Goal: Task Accomplishment & Management: Manage account settings

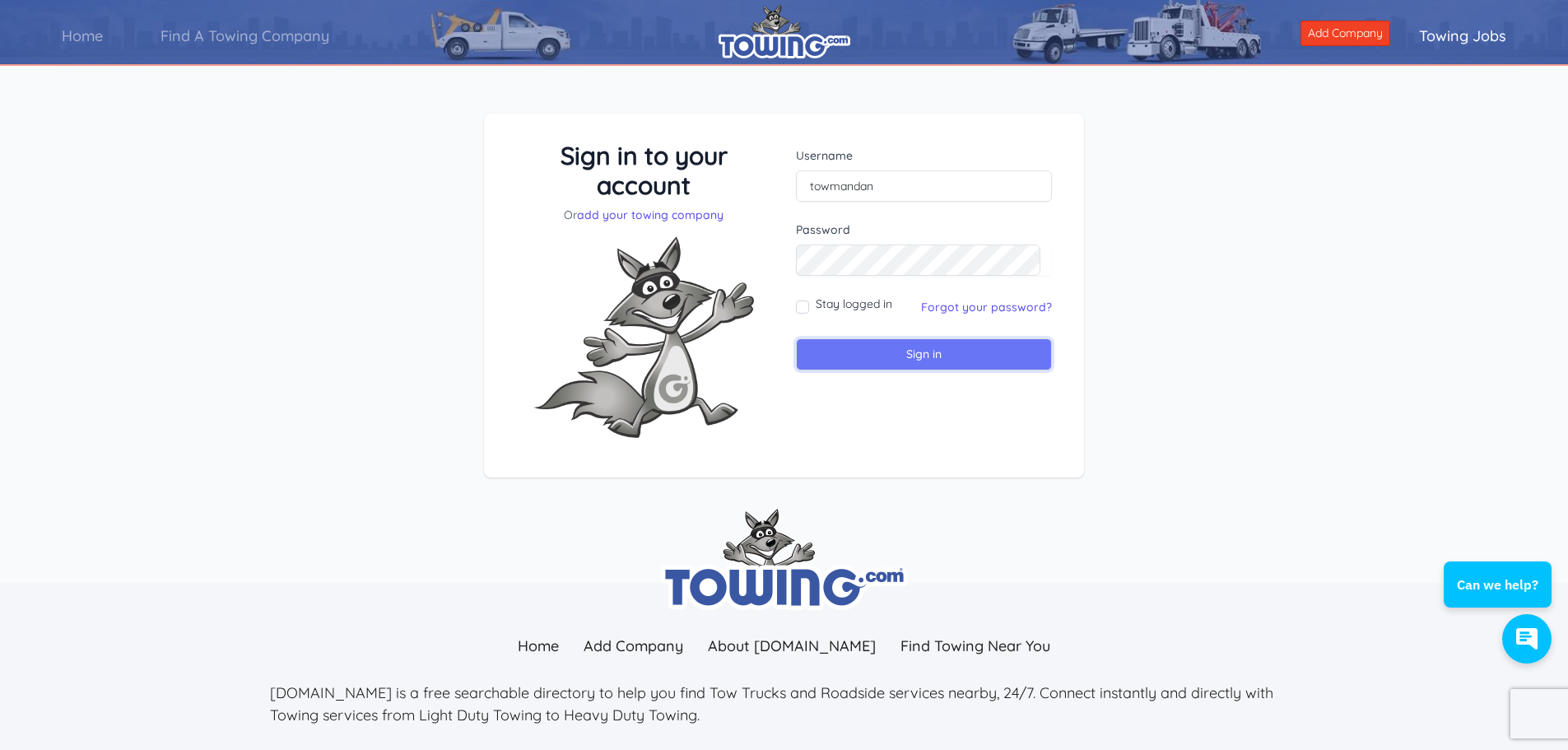
click at [875, 353] on input "Sign in" at bounding box center [924, 354] width 256 height 32
click at [868, 184] on input "text" at bounding box center [924, 187] width 256 height 32
click at [682, 182] on h3 "Sign in to your account" at bounding box center [644, 171] width 256 height 59
click at [78, 38] on link "Home" at bounding box center [82, 35] width 98 height 47
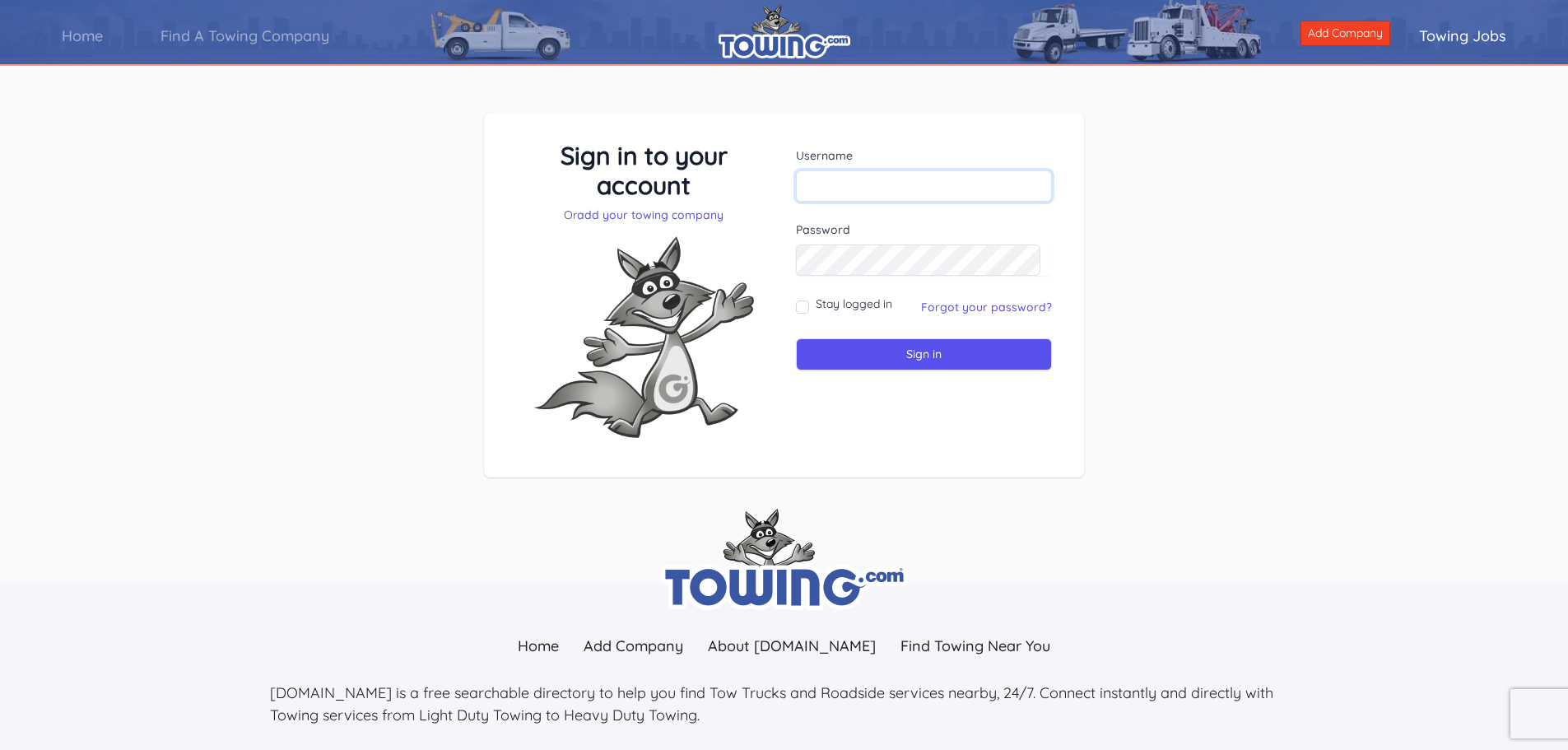
click at [878, 189] on input "text" at bounding box center [924, 187] width 256 height 32
type input "TOWMANDAN"
click at [952, 309] on link "Forgot your password?" at bounding box center [986, 307] width 131 height 15
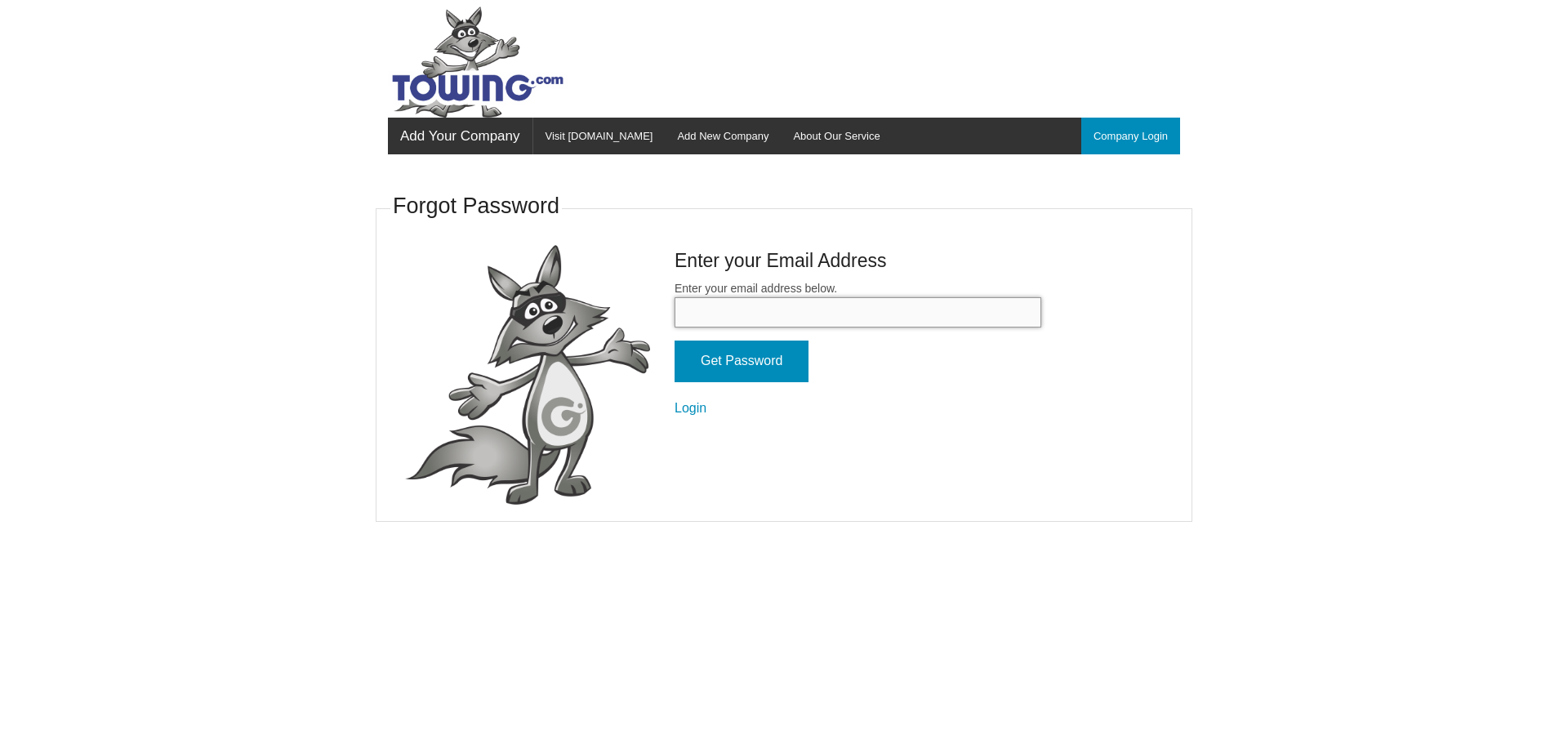
click at [871, 317] on input "Enter your email address below." at bounding box center [858, 312] width 367 height 30
type input "WALLENSTOWING@YAHOO.COM"
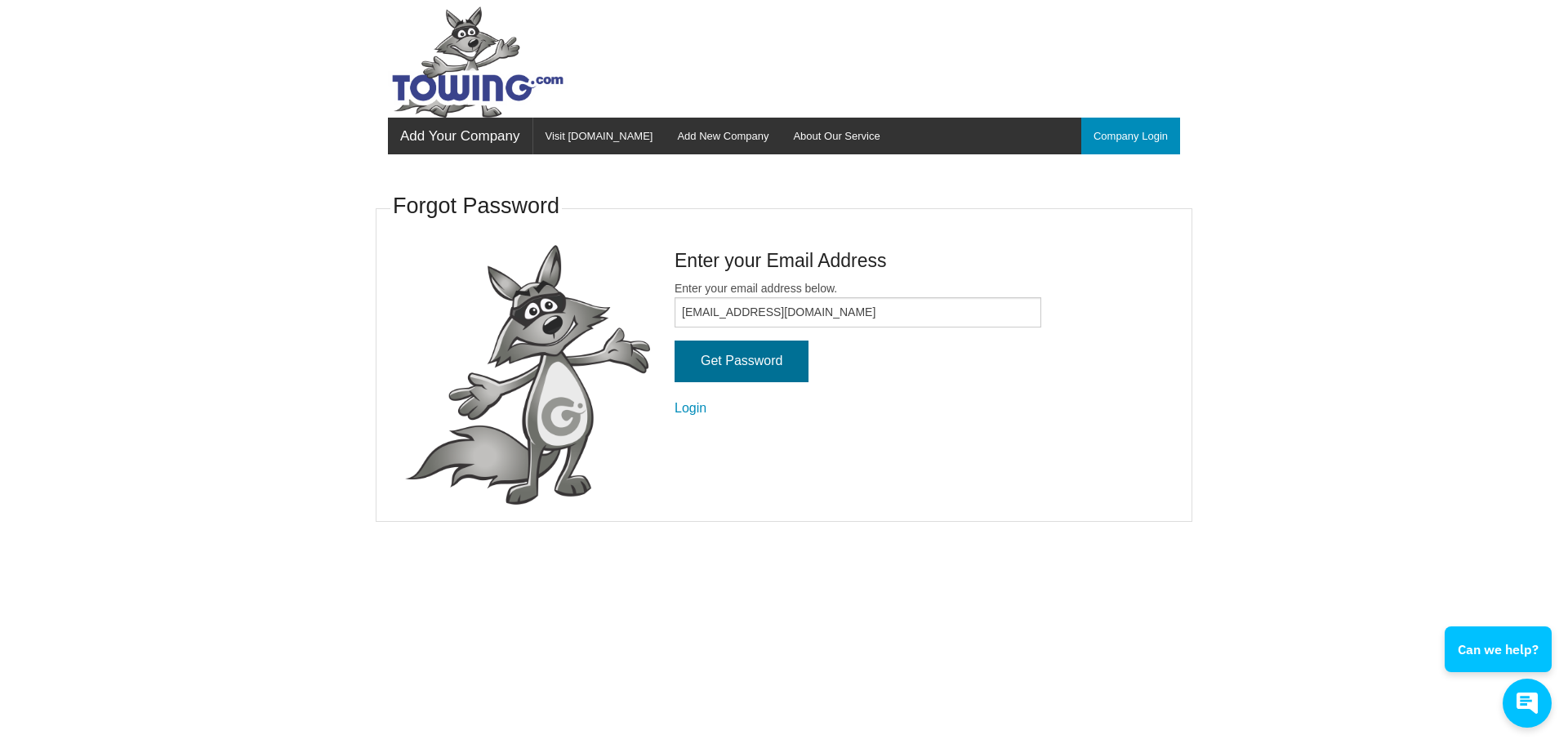
click at [751, 363] on input "Get Password" at bounding box center [741, 361] width 134 height 41
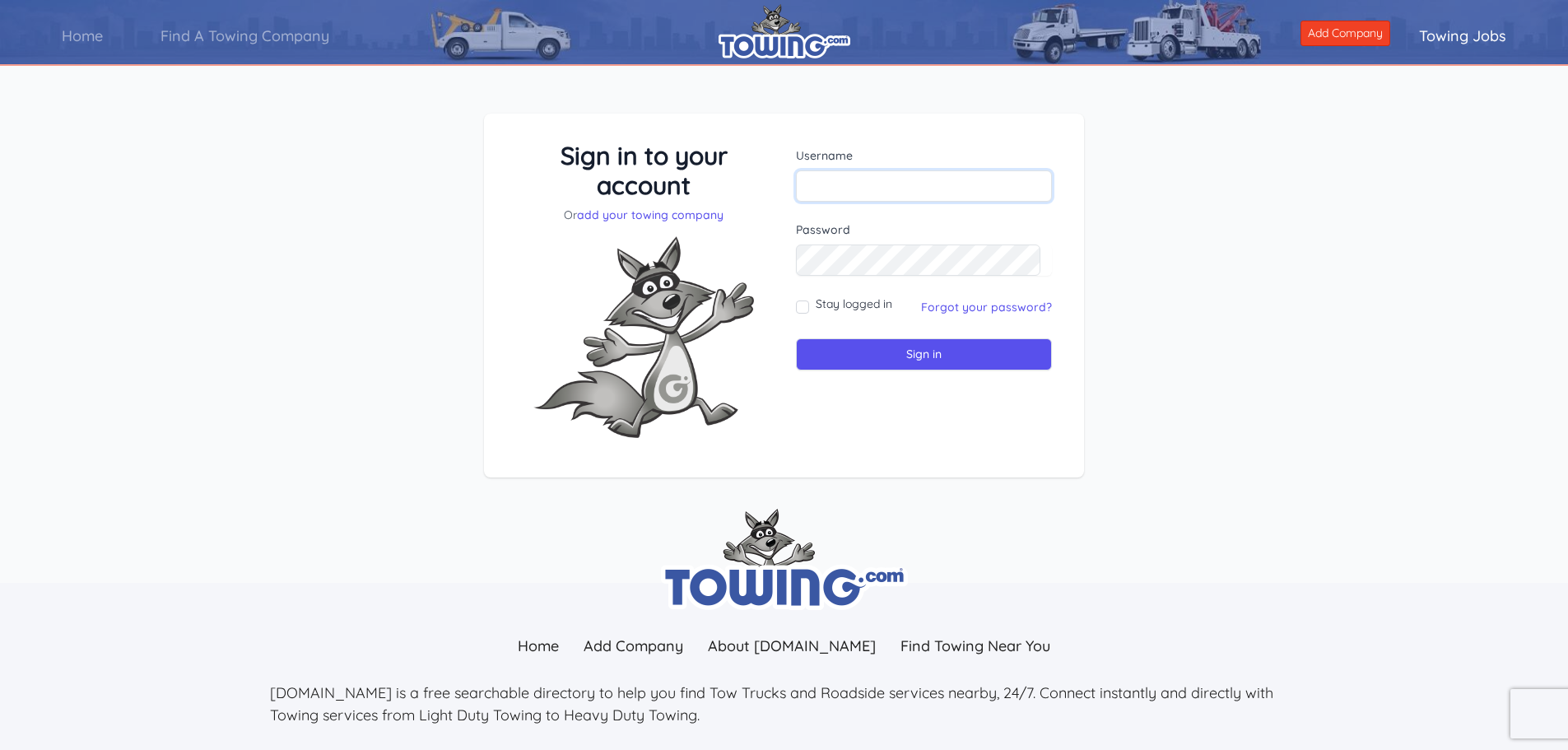
click at [880, 183] on input "text" at bounding box center [924, 187] width 256 height 32
type input "TOWMANDAN"
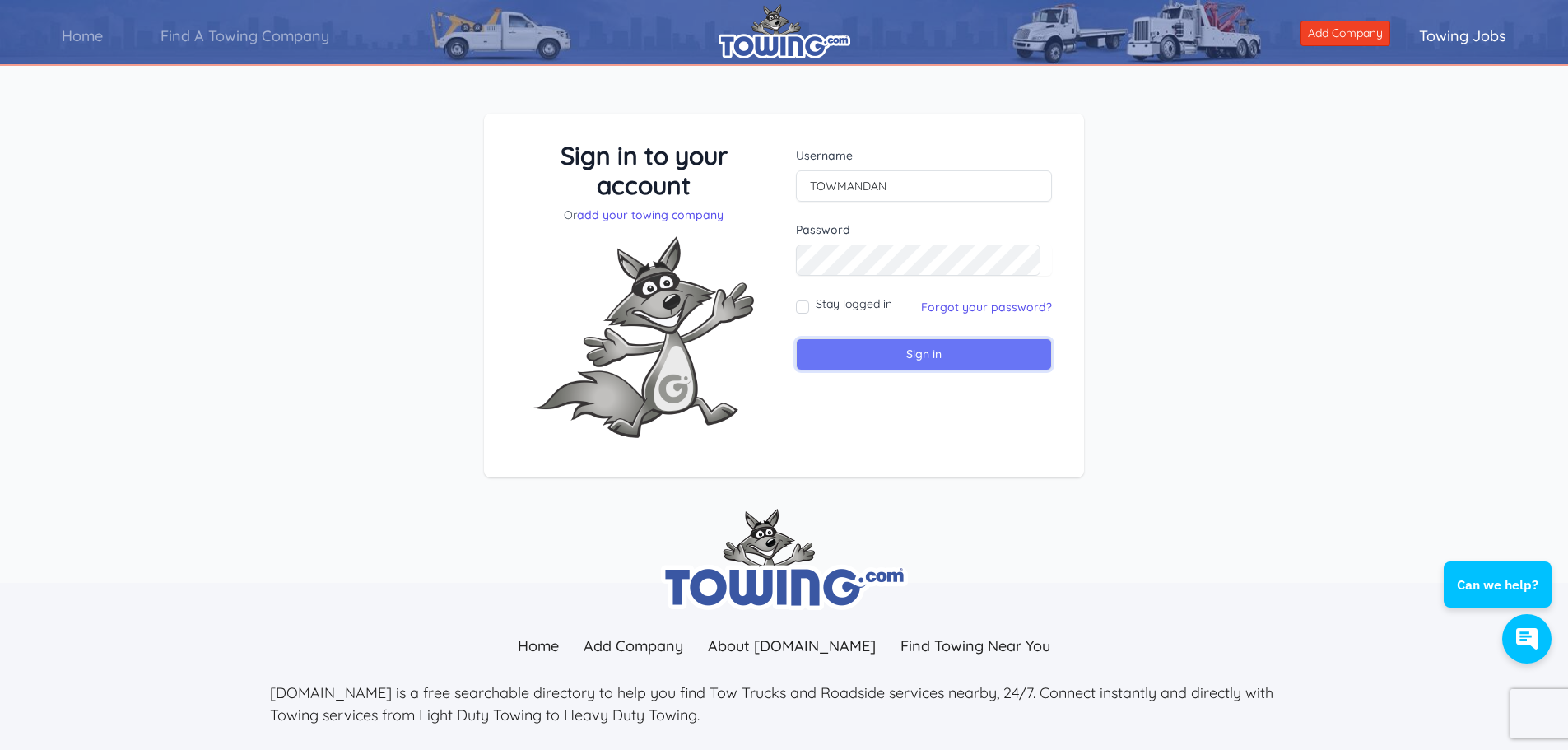
click at [834, 357] on input "Sign in" at bounding box center [924, 354] width 256 height 32
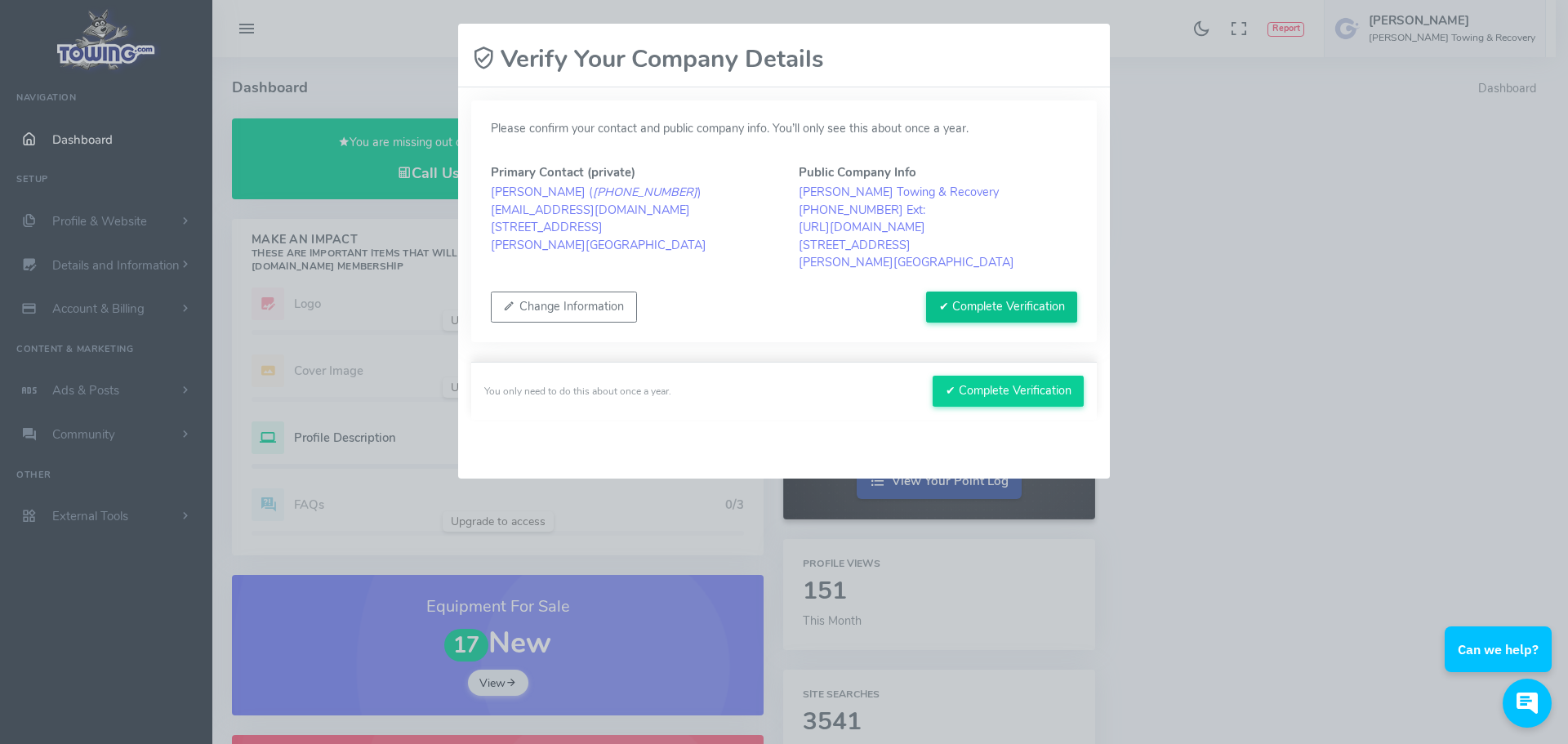
click at [1023, 308] on button "✔ Complete Verification" at bounding box center [1001, 308] width 151 height 31
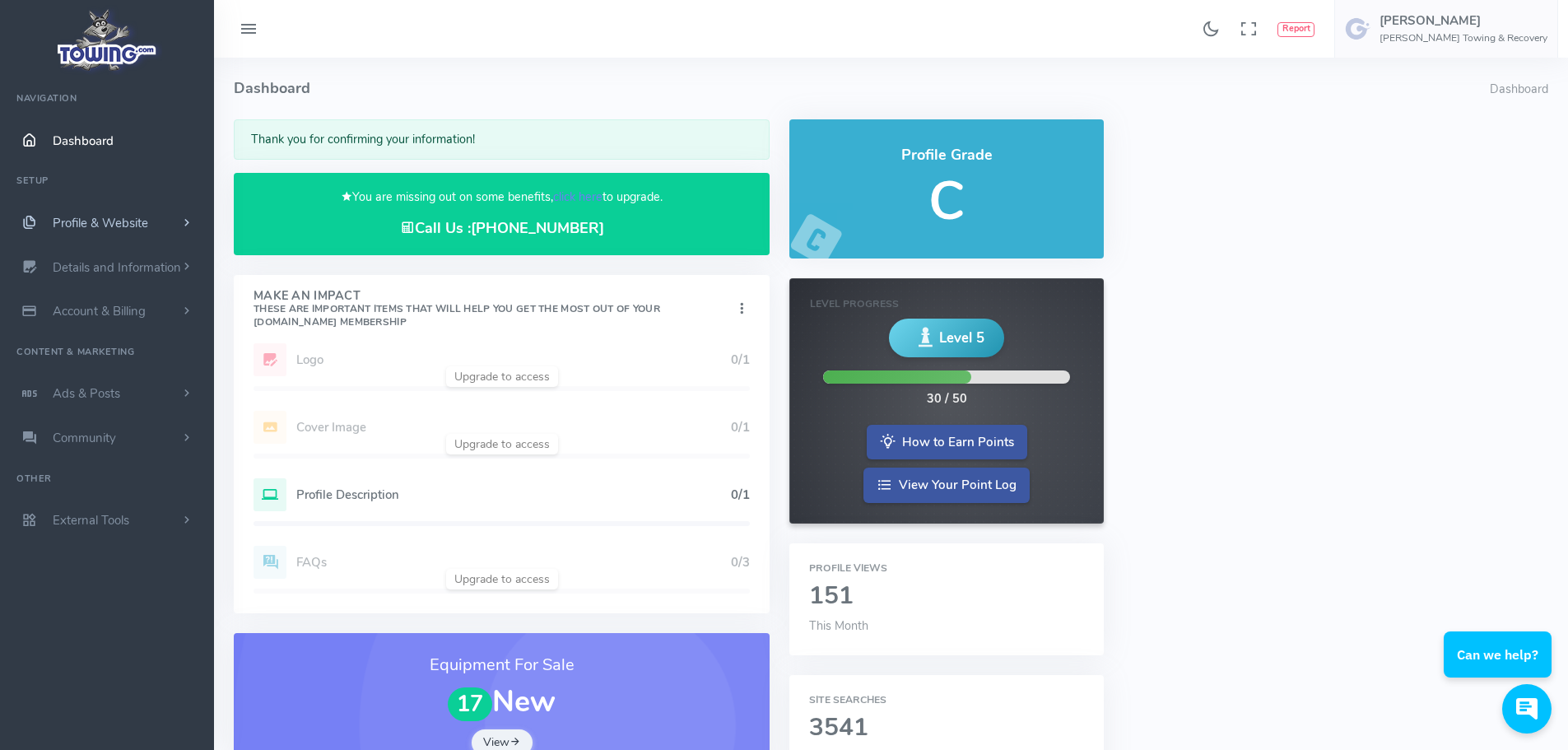
click at [128, 223] on span "Profile & Website" at bounding box center [100, 223] width 96 height 17
click at [131, 254] on link "Homepage Content" at bounding box center [127, 254] width 173 height 32
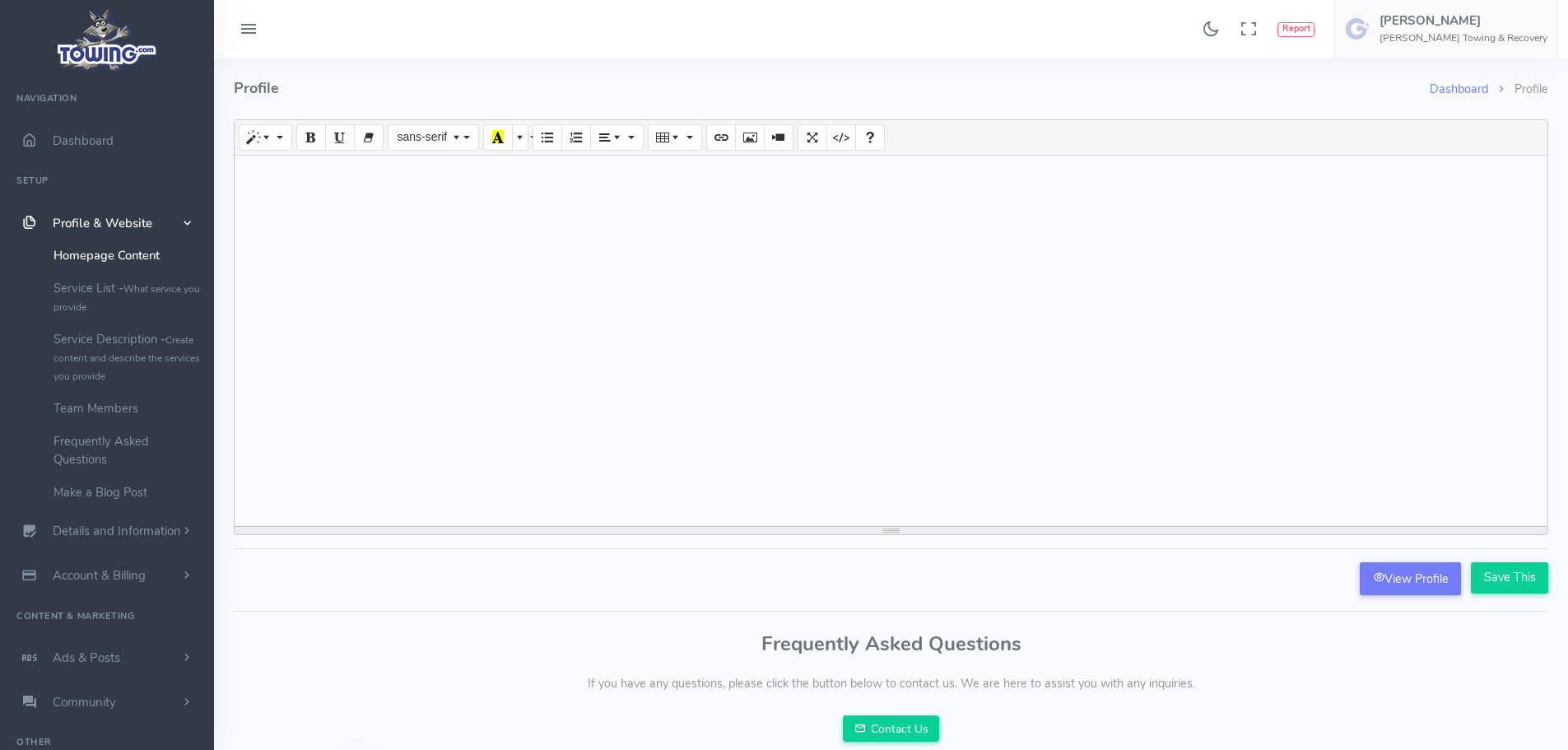
click at [1427, 164] on div at bounding box center [891, 341] width 1313 height 370
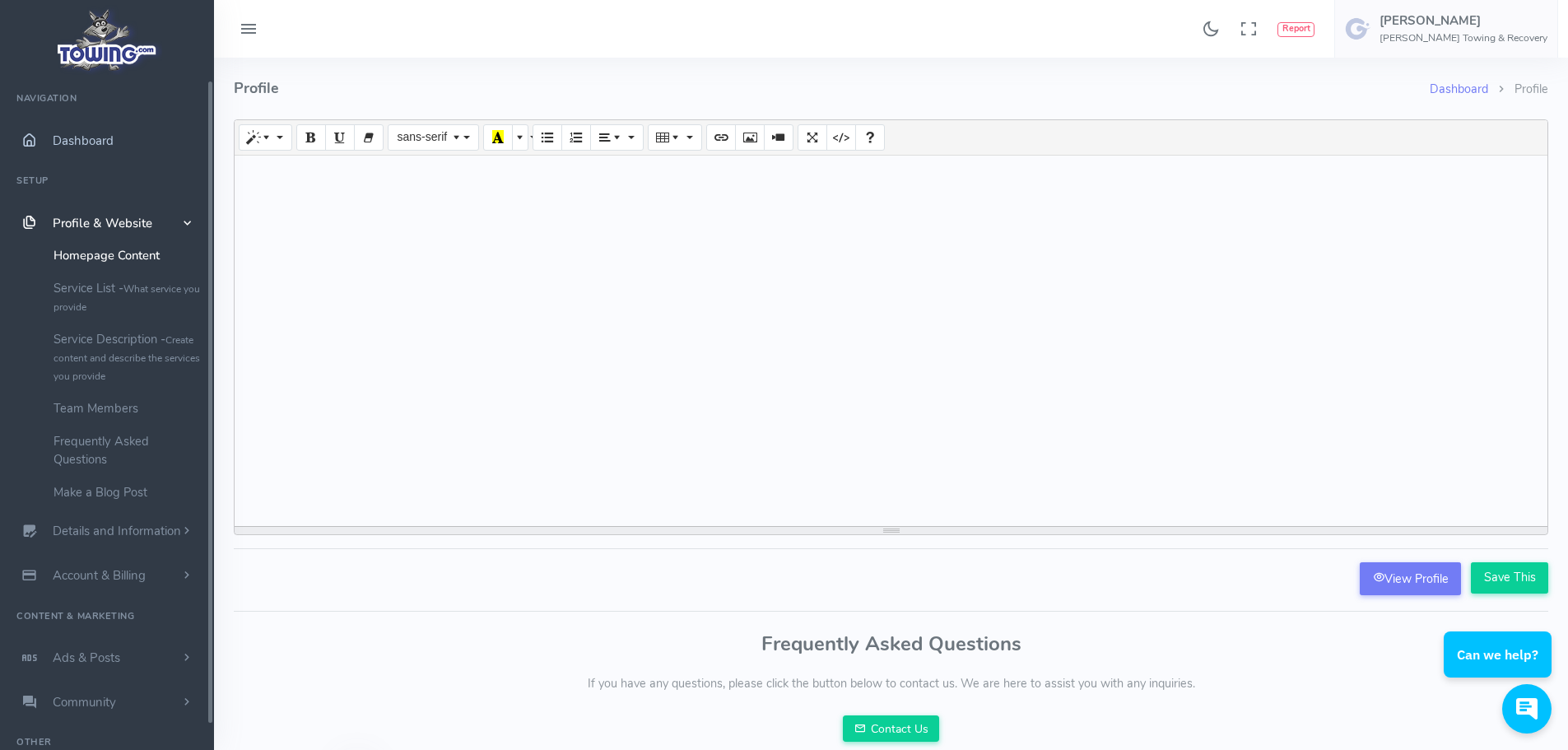
click at [100, 139] on span "Dashboard" at bounding box center [84, 141] width 61 height 17
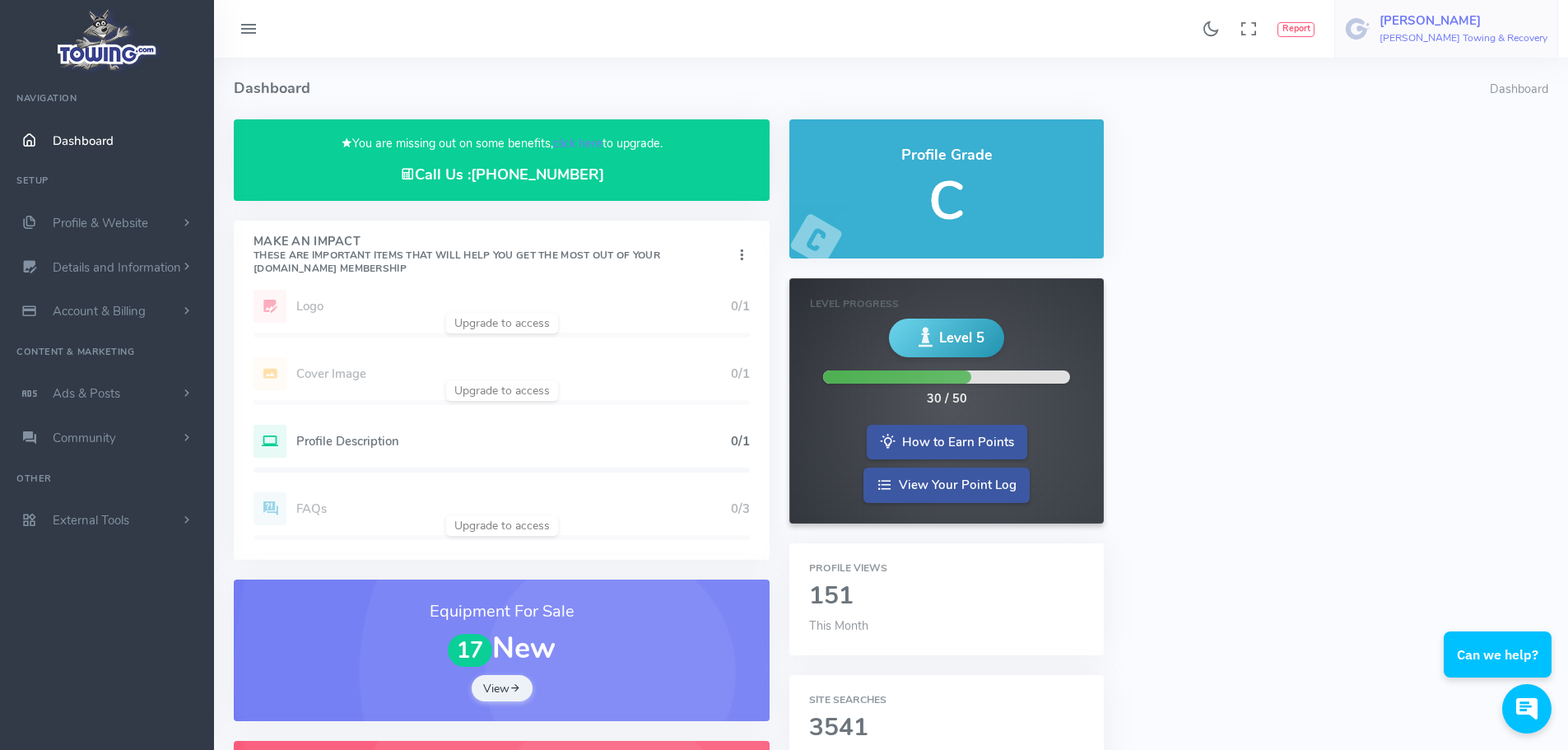
click at [1452, 40] on h6 "[PERSON_NAME] Towing & Recovery" at bounding box center [1463, 38] width 168 height 11
click at [1460, 96] on span "Account Settings" at bounding box center [1481, 99] width 91 height 17
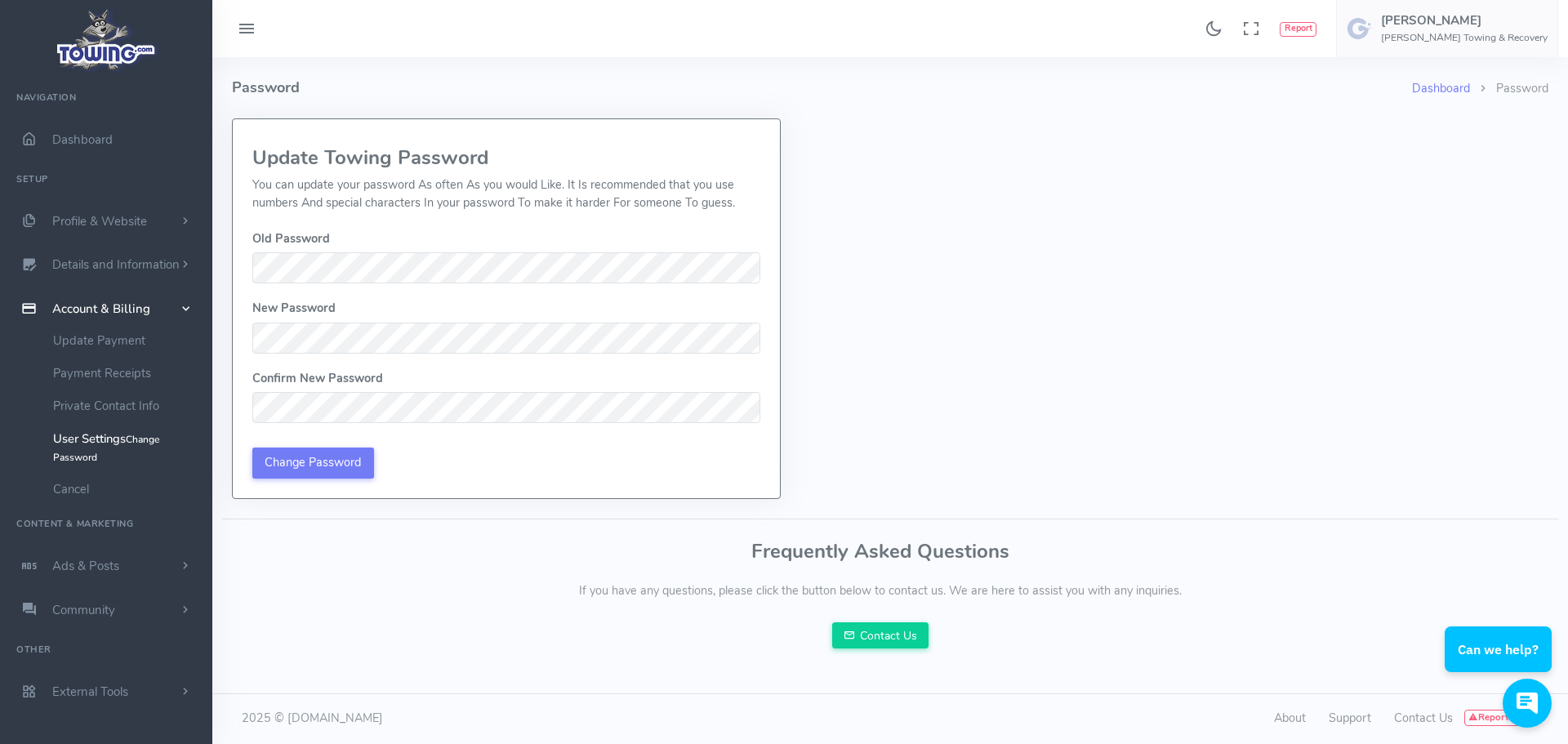
click at [187, 308] on div "Found 17 results Analytics Report" at bounding box center [784, 371] width 1568 height 742
click at [300, 453] on input "Change Password" at bounding box center [313, 463] width 122 height 31
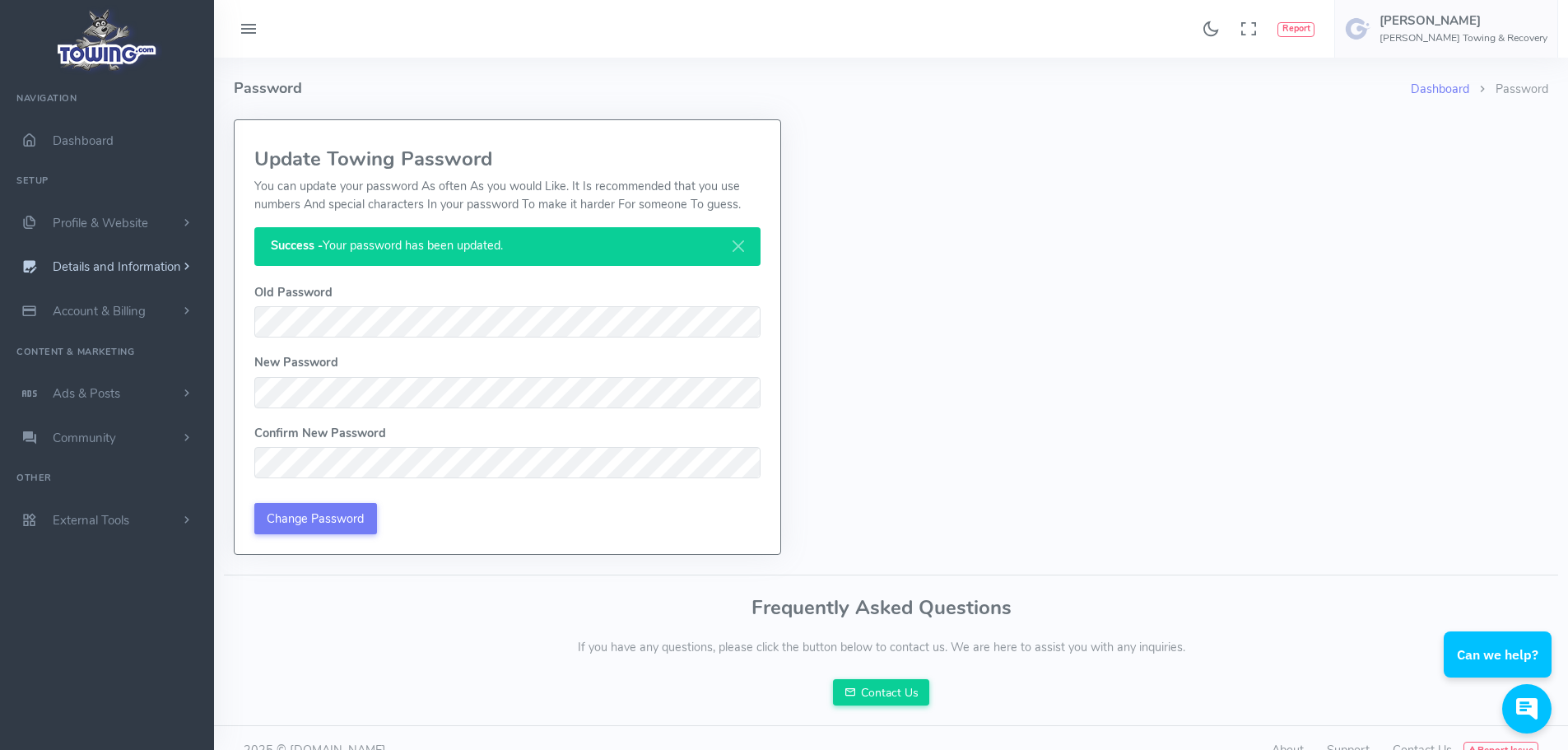
click at [80, 267] on span "Details and Information" at bounding box center [117, 267] width 128 height 17
click at [69, 294] on link "Logo & Banner" at bounding box center [127, 299] width 173 height 32
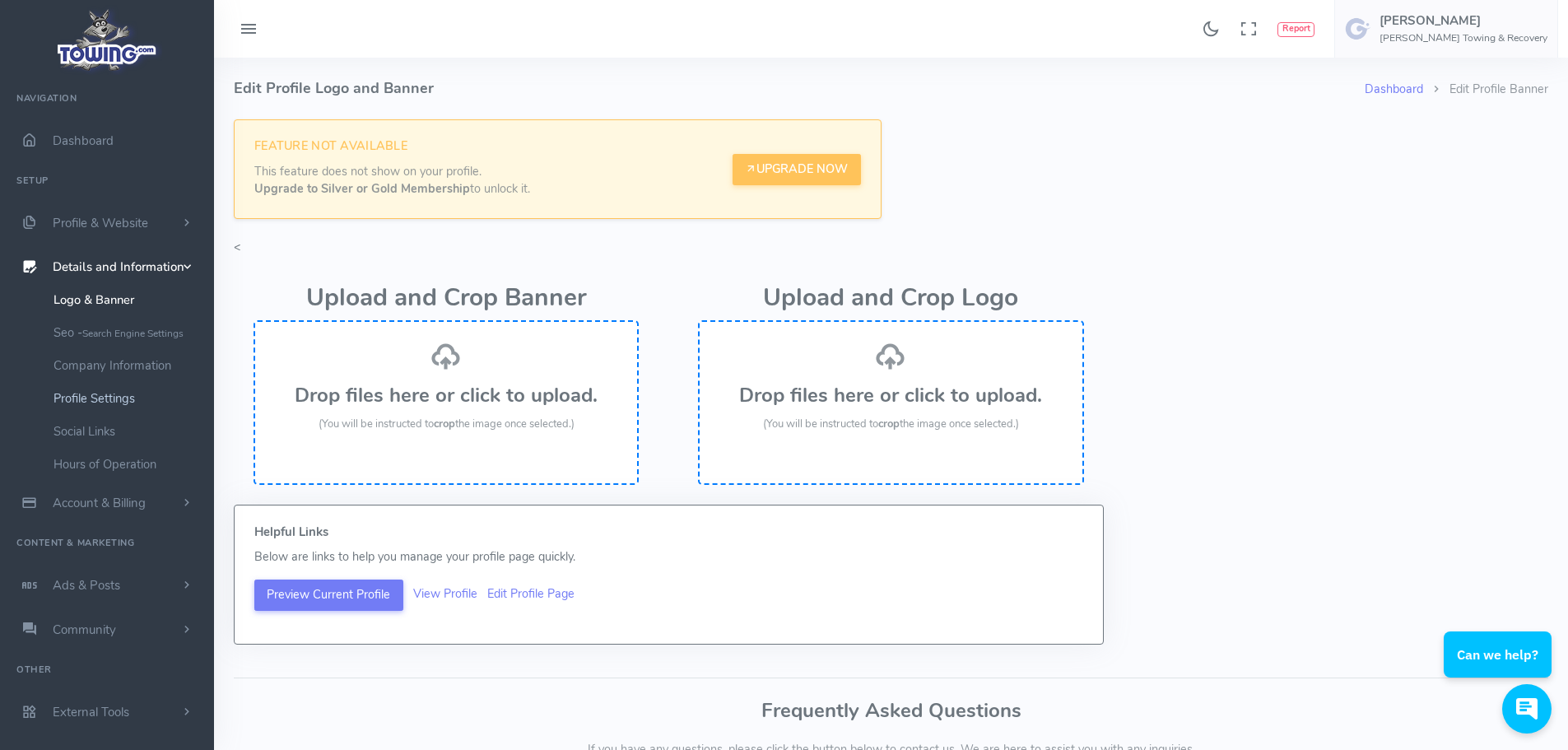
click at [98, 399] on link "Profile Settings" at bounding box center [127, 397] width 173 height 32
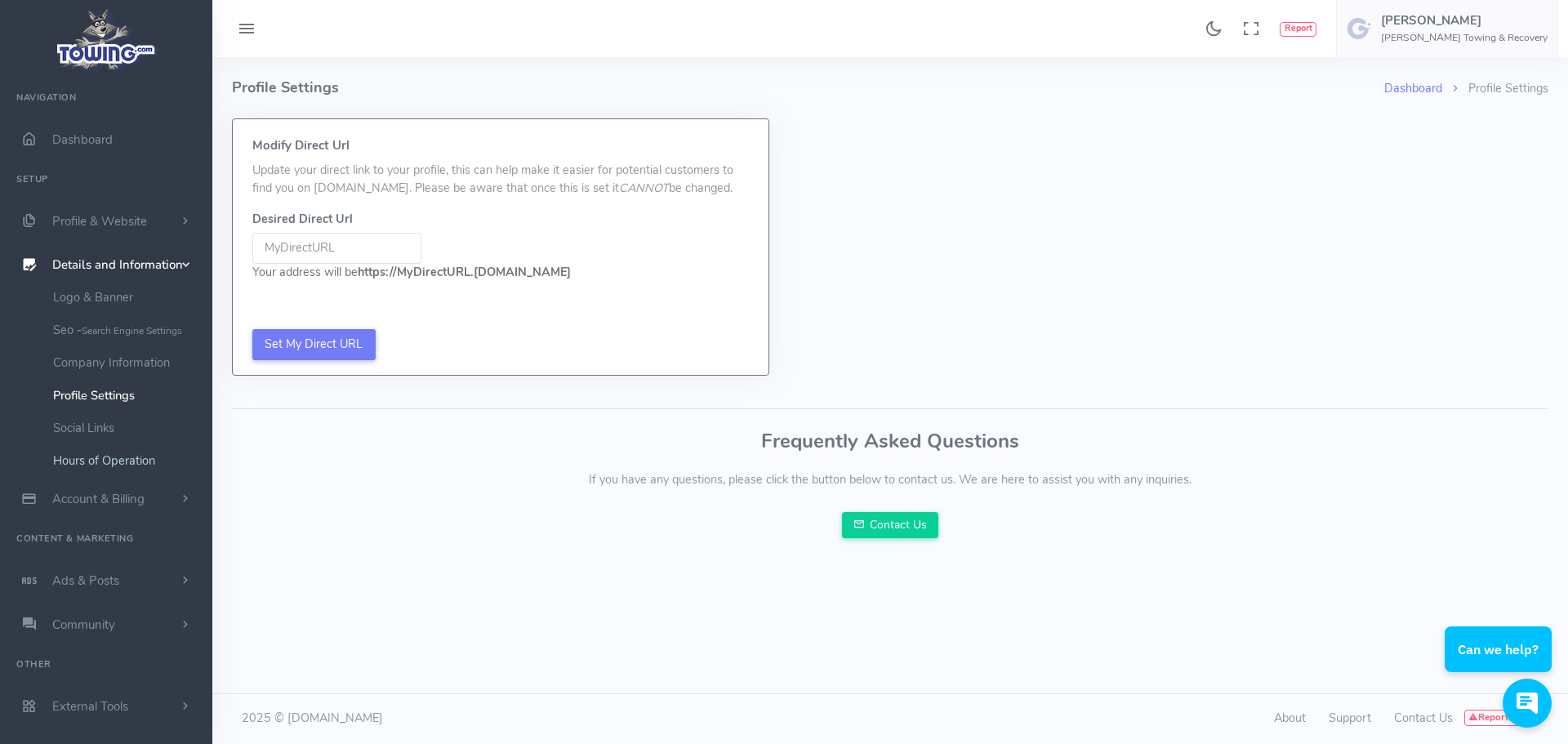
click at [102, 464] on link "Hours of Operation" at bounding box center [126, 459] width 171 height 32
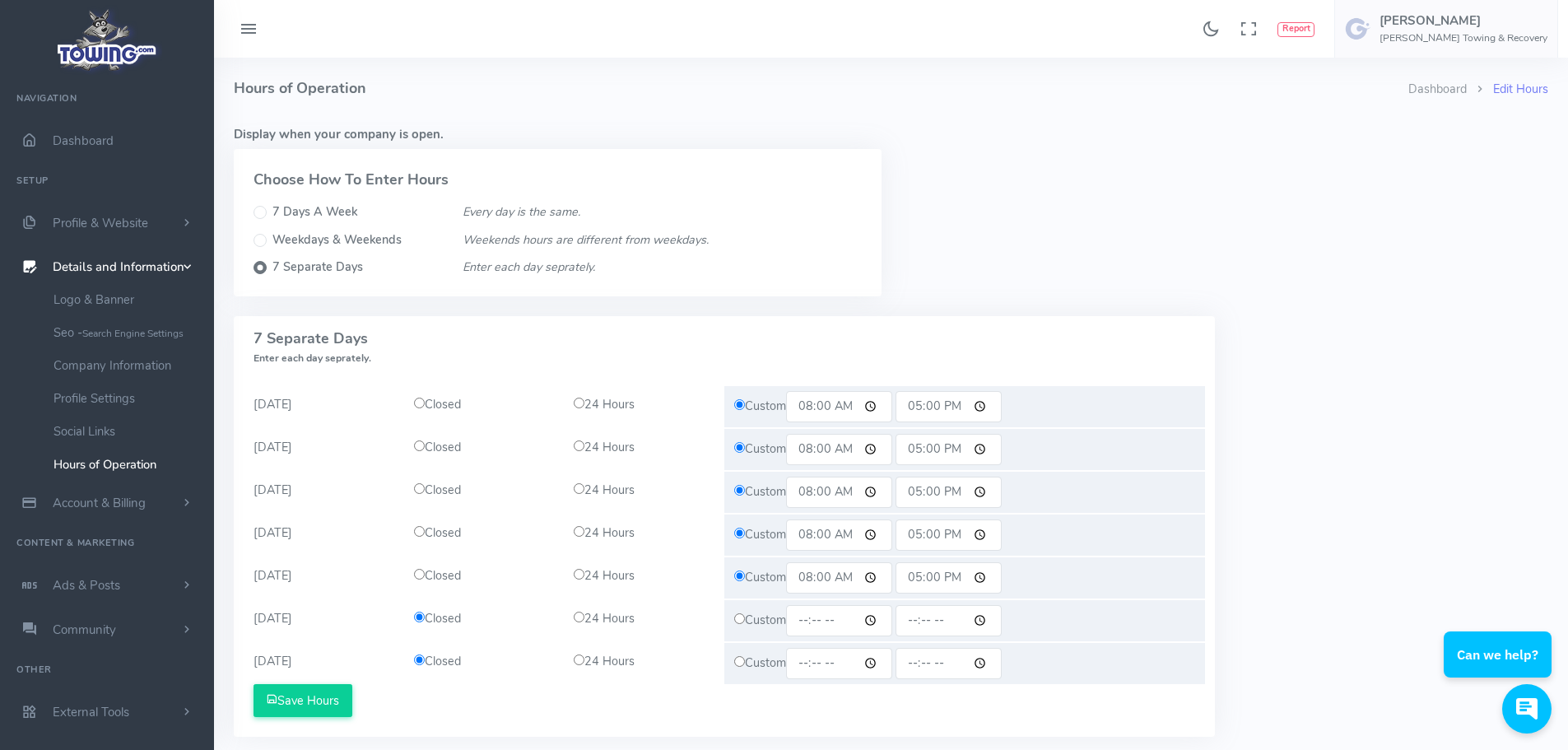
click at [813, 406] on input "08:00" at bounding box center [839, 407] width 106 height 32
type input "09:00"
click at [933, 406] on input "17:00" at bounding box center [949, 407] width 106 height 32
click at [925, 410] on input "17:00" at bounding box center [949, 407] width 106 height 32
type input "16:00"
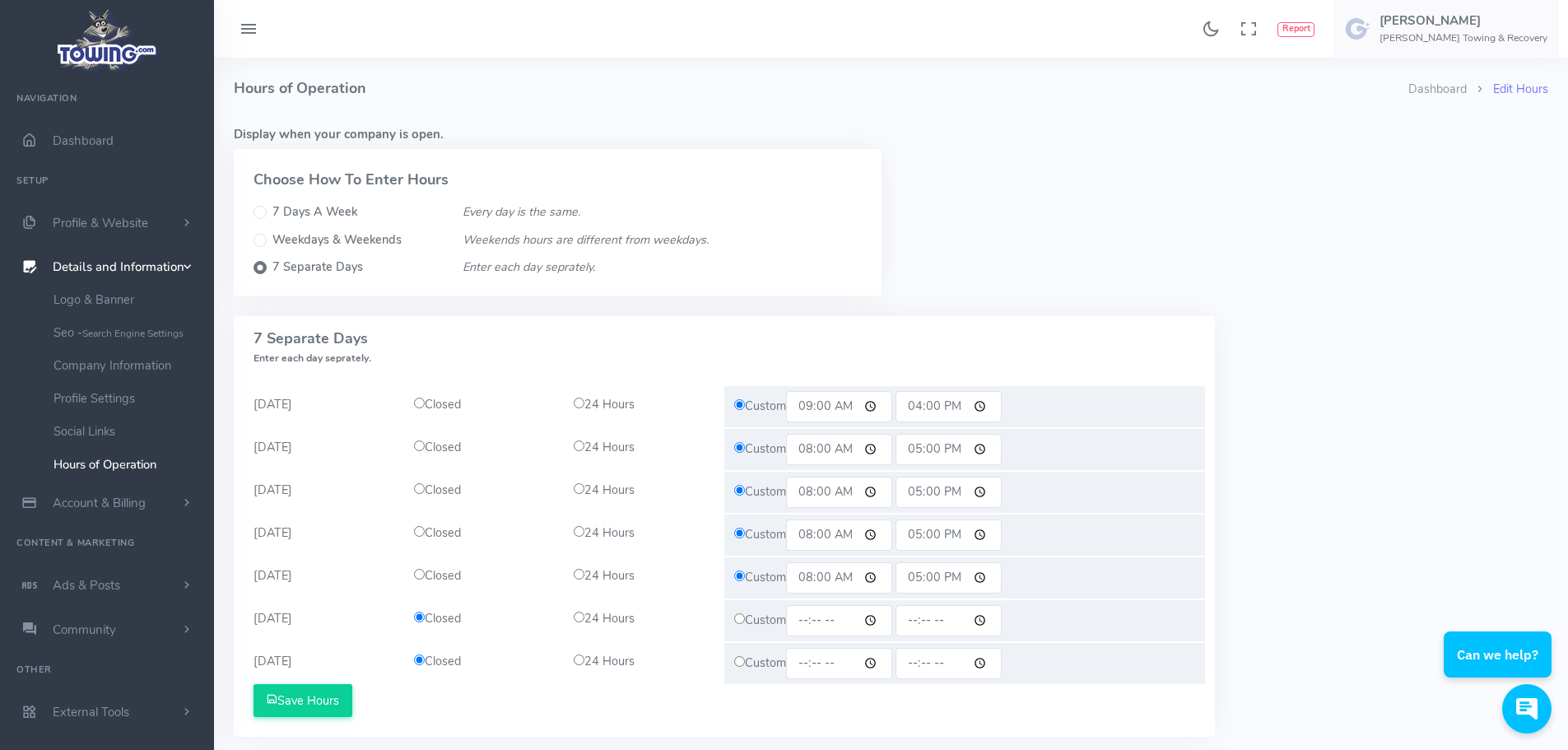
click at [810, 451] on input "08:00" at bounding box center [839, 449] width 106 height 32
type input "09:00"
click at [919, 450] on input "17:00" at bounding box center [949, 449] width 106 height 32
type input "16:00"
click at [924, 494] on input "17:00" at bounding box center [949, 492] width 106 height 32
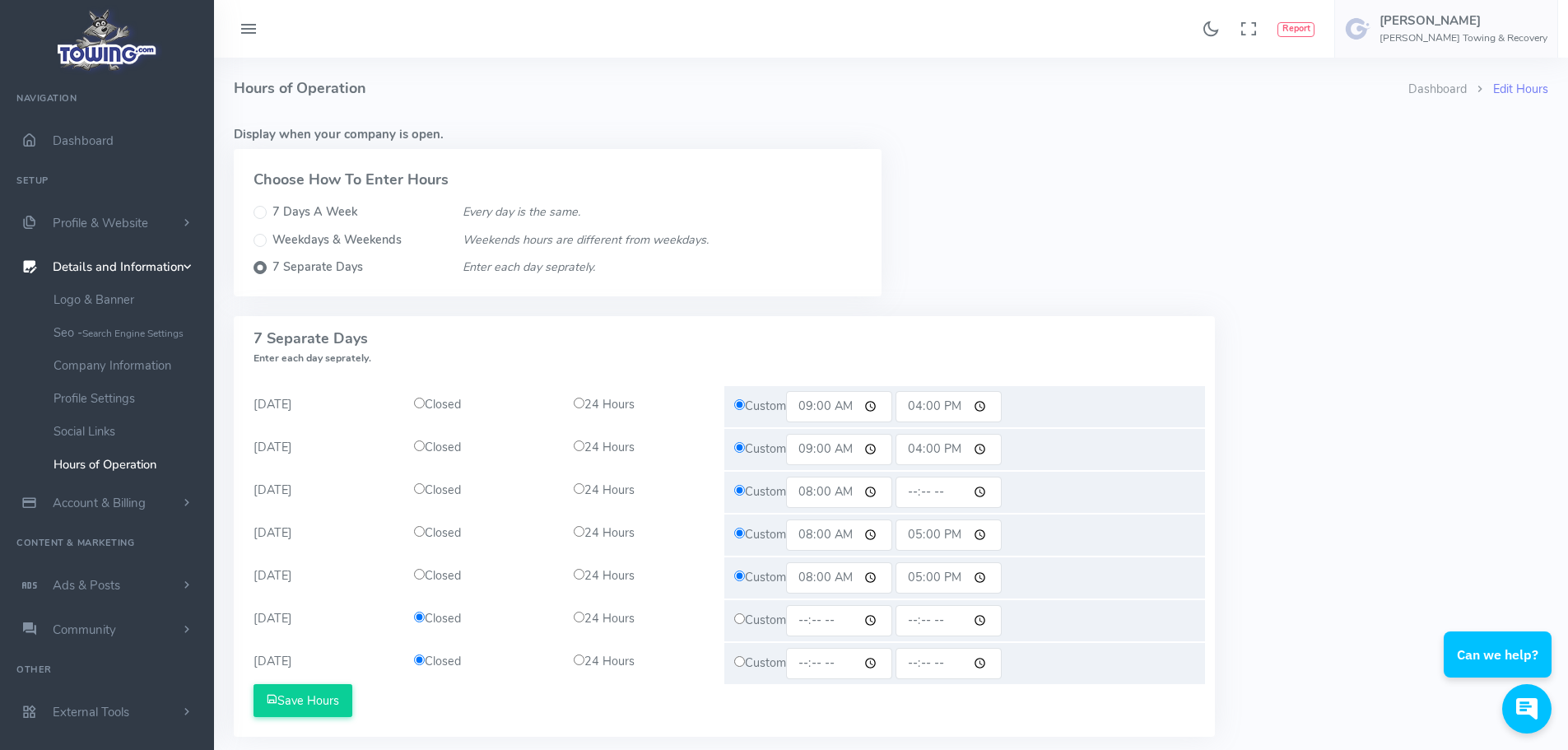
type input "16:00"
click at [813, 490] on input "08:00" at bounding box center [839, 492] width 106 height 32
type input "09:00"
click at [811, 540] on input "08:00" at bounding box center [839, 535] width 106 height 32
type input "09:00"
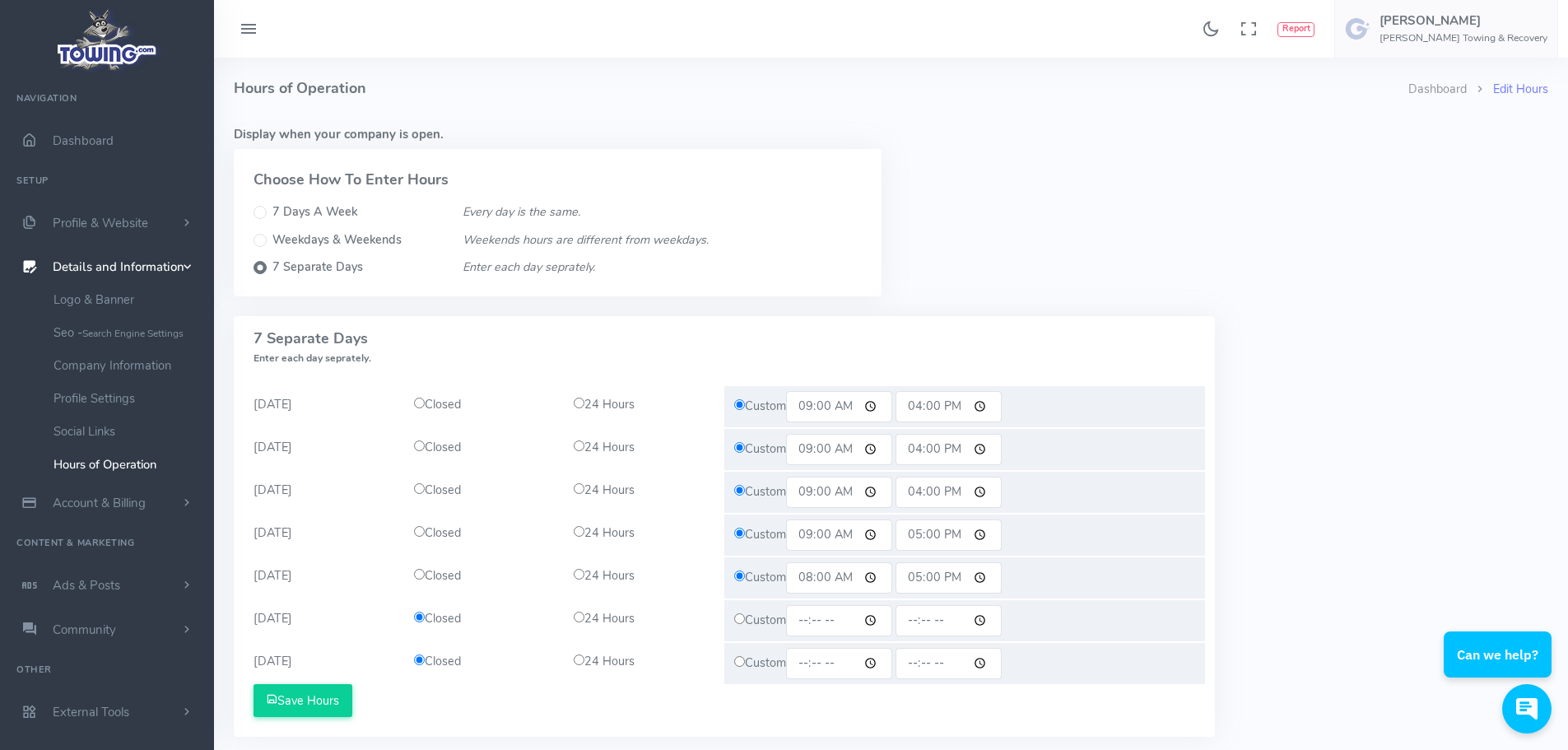
click at [932, 534] on input "17:00" at bounding box center [949, 535] width 106 height 32
type input "16:00"
click at [815, 584] on input "08:00" at bounding box center [839, 578] width 106 height 32
type input "09:00"
click at [916, 576] on input "17:00" at bounding box center [949, 578] width 106 height 32
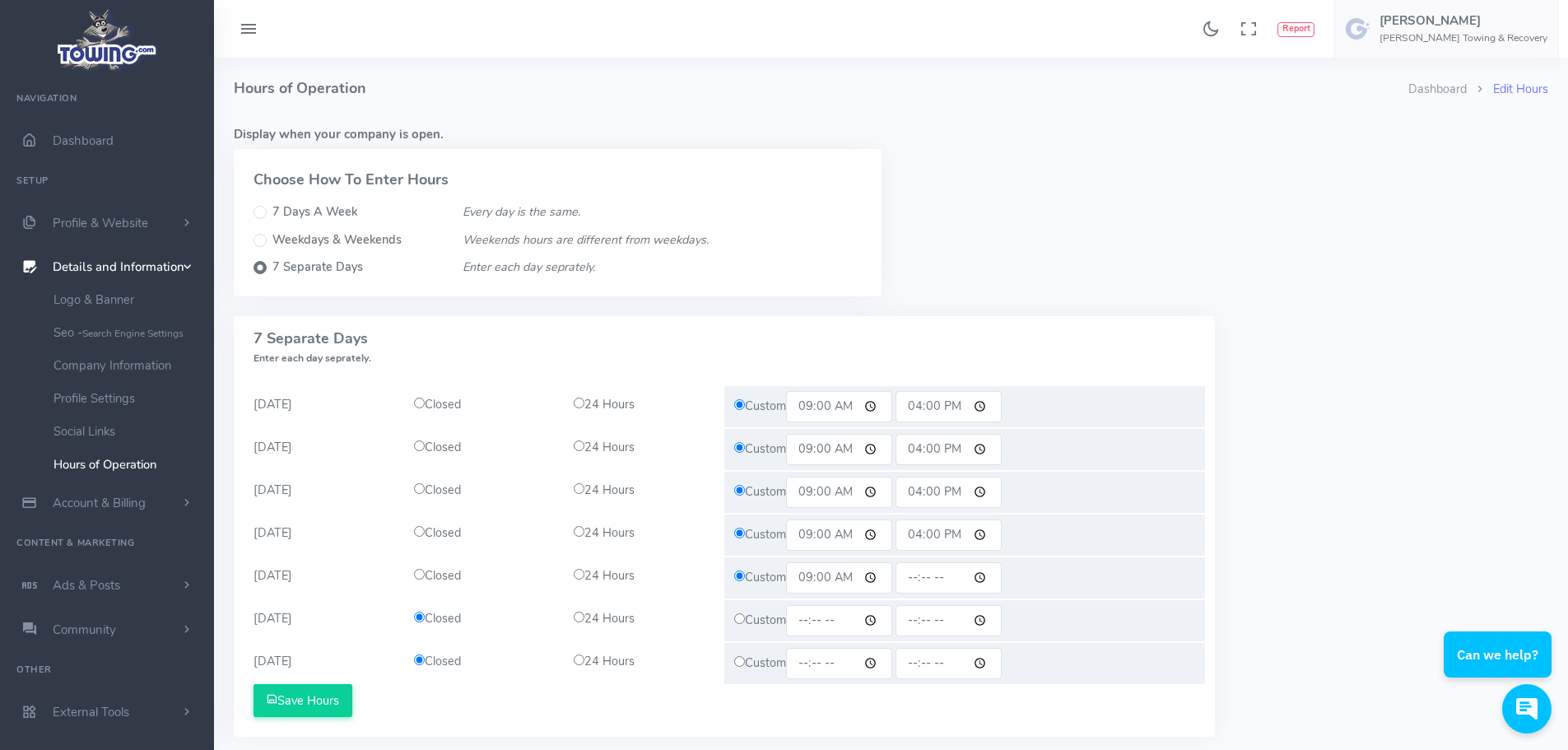
type input "16:00"
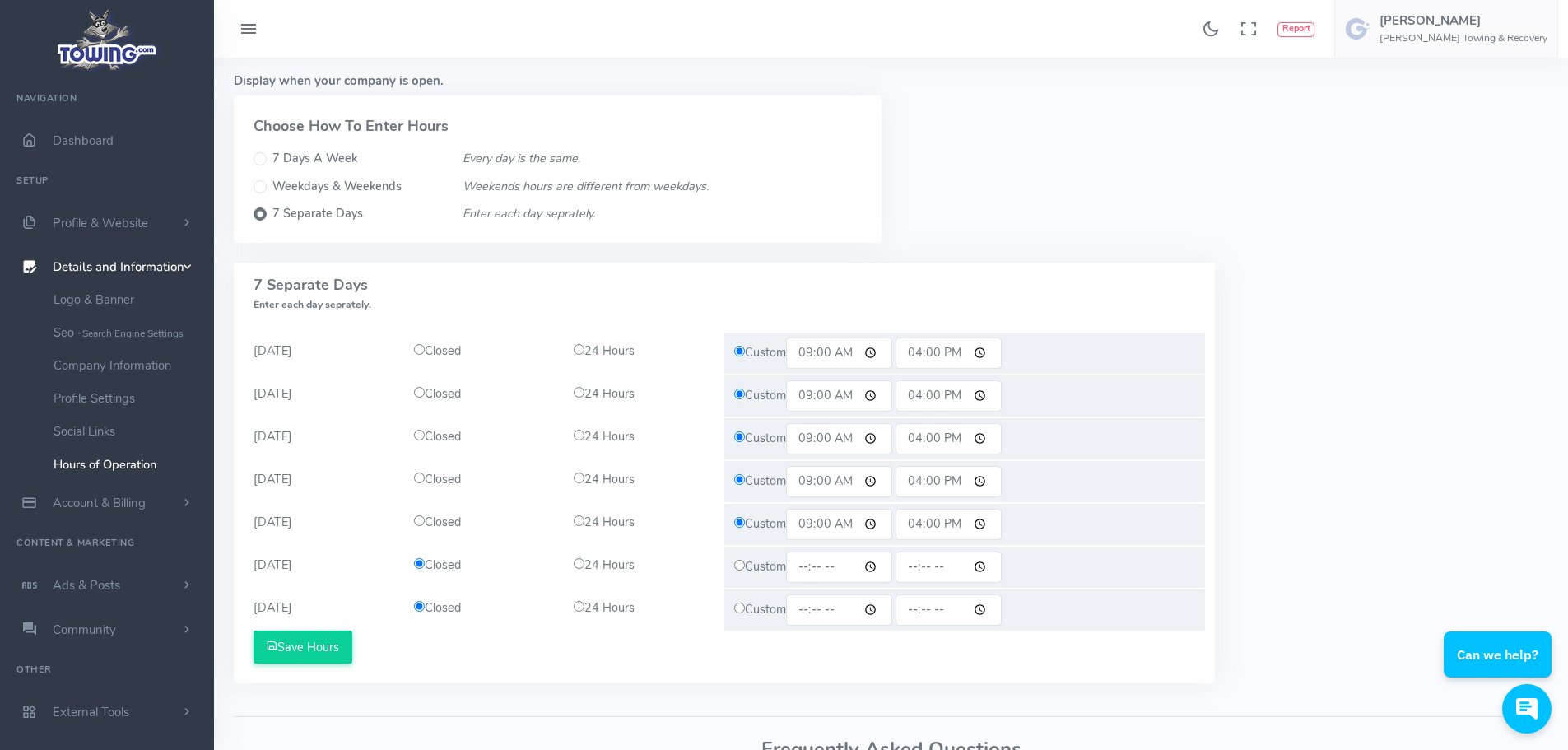
scroll to position [83, 0]
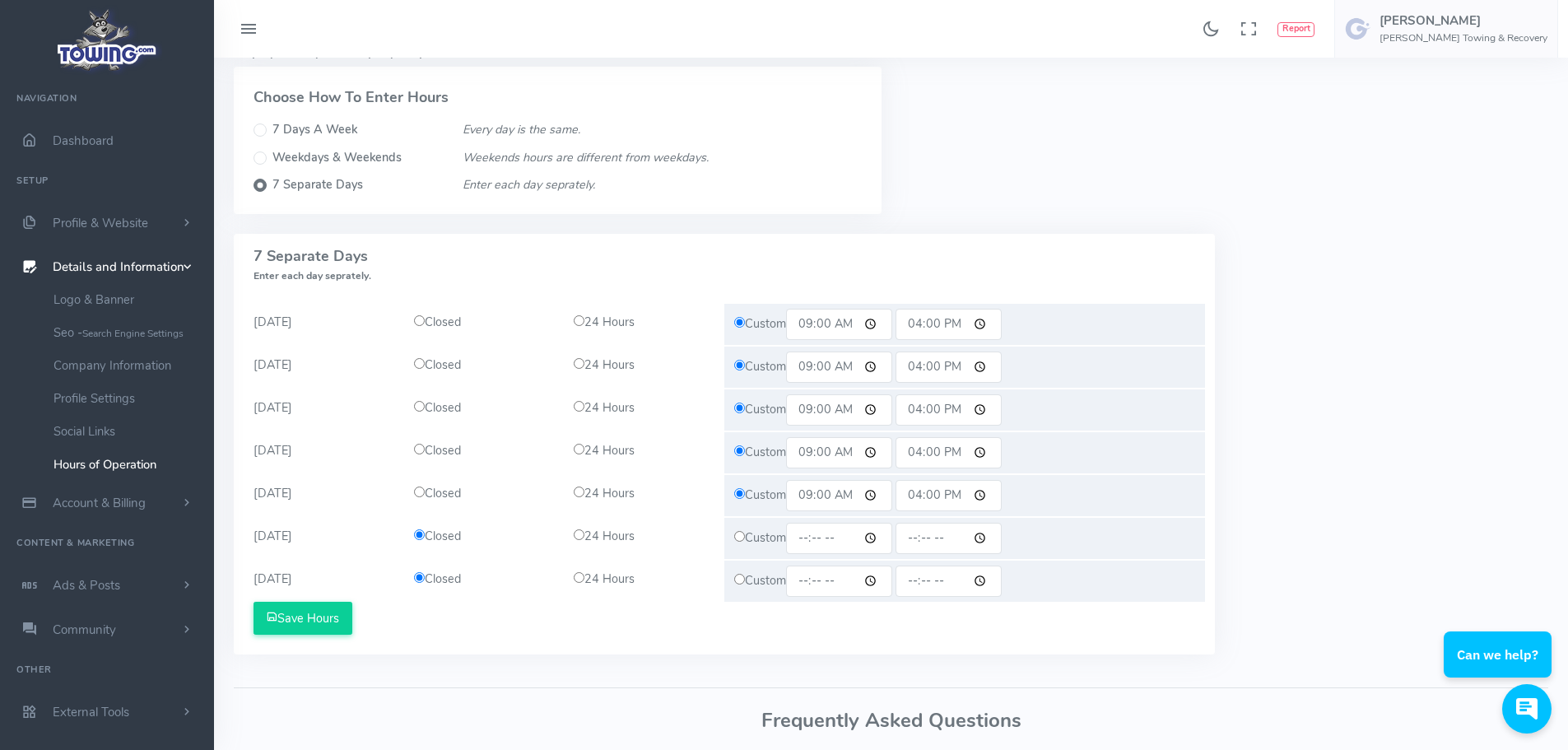
click at [1285, 467] on div "7 Days a week Every day is the same. All Days (S-S) Closed 24 Hours Custom 08:0…" at bounding box center [890, 454] width 1334 height 440
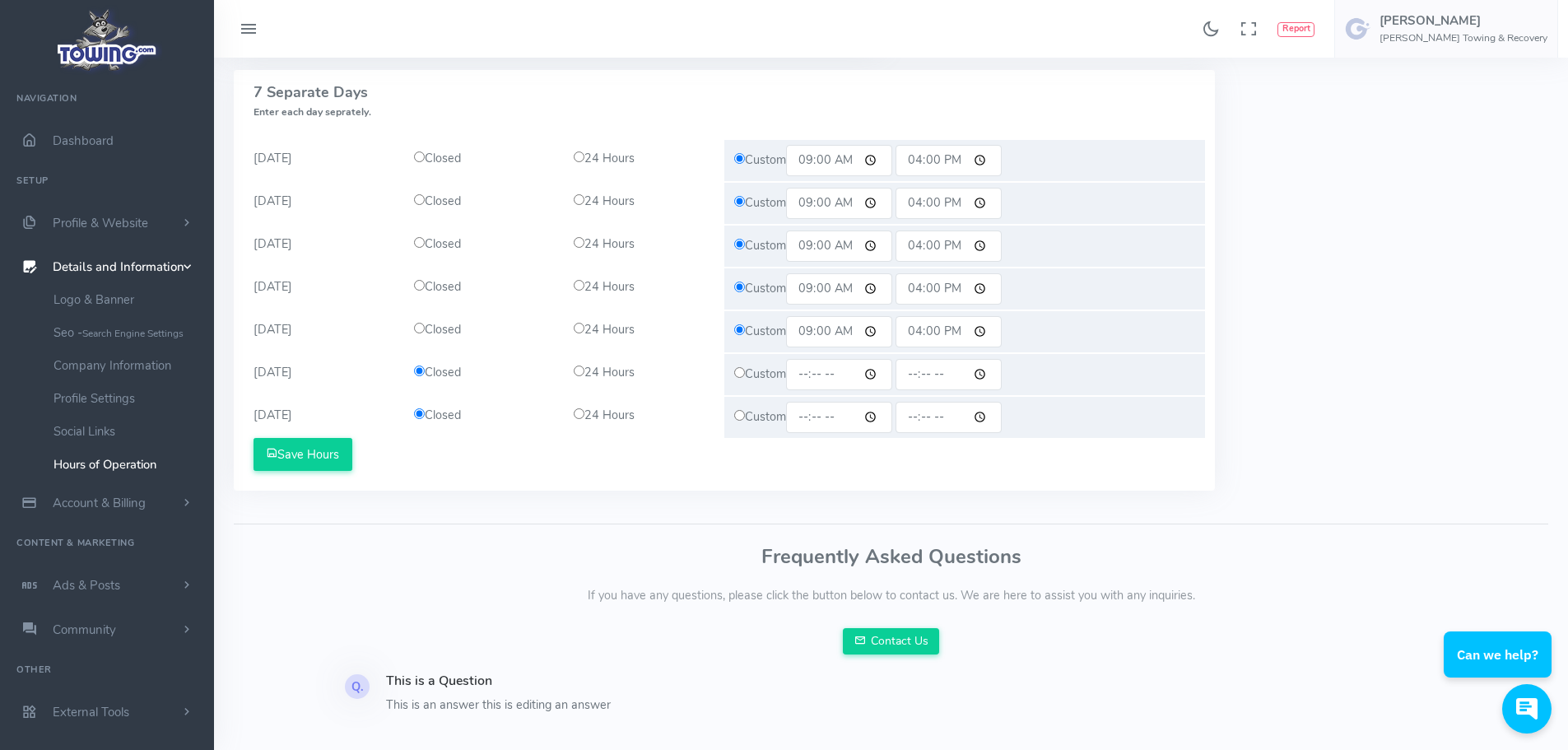
scroll to position [247, 0]
click at [326, 453] on button "Save Hours" at bounding box center [303, 453] width 98 height 32
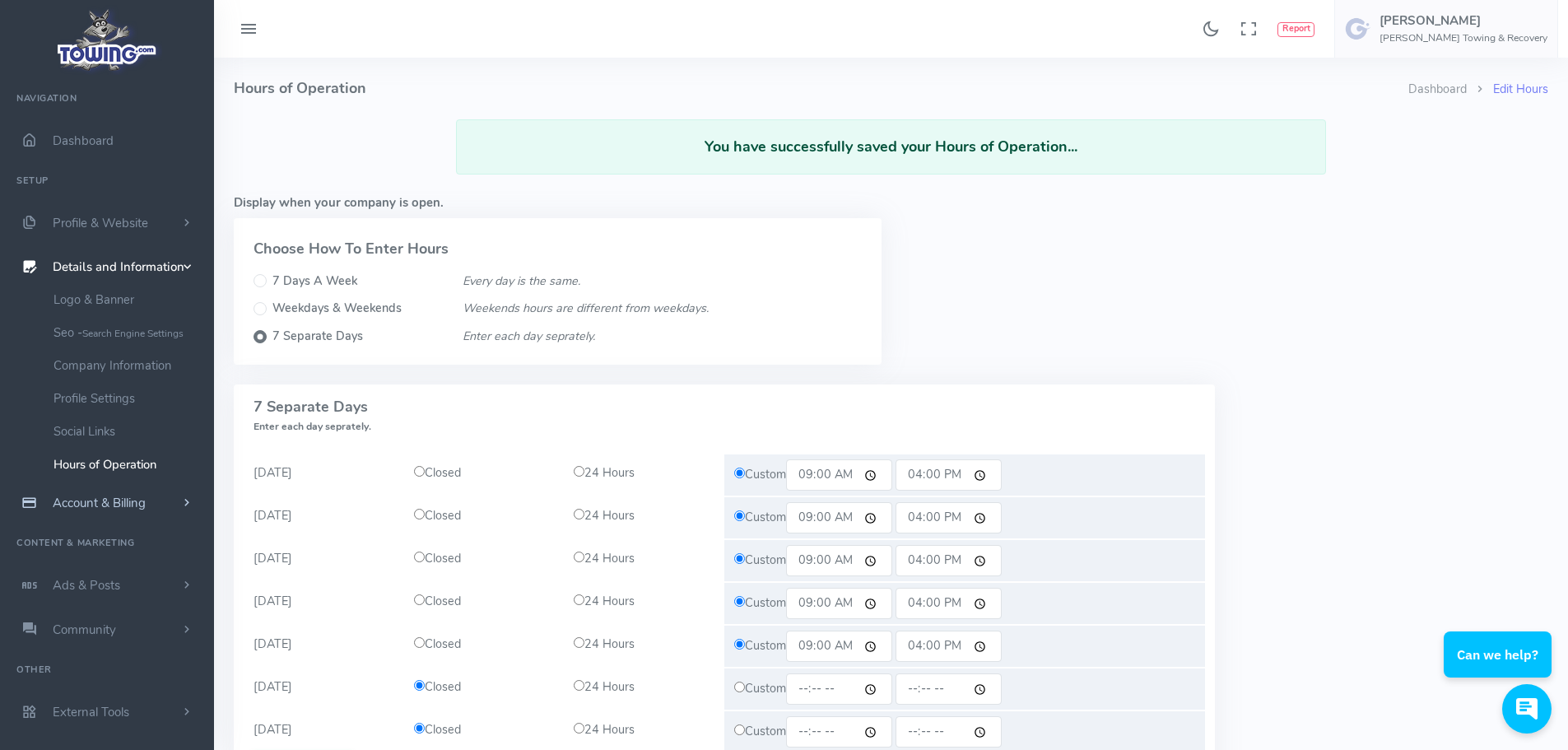
click at [122, 505] on span "Account & Billing" at bounding box center [99, 503] width 93 height 17
click at [110, 568] on span "Ads & Posts" at bounding box center [86, 571] width 68 height 17
click at [110, 578] on span "External Tools" at bounding box center [91, 580] width 76 height 17
click at [162, 274] on span "Details and Information" at bounding box center [119, 267] width 132 height 17
click at [105, 365] on link "Company Information" at bounding box center [127, 365] width 173 height 32
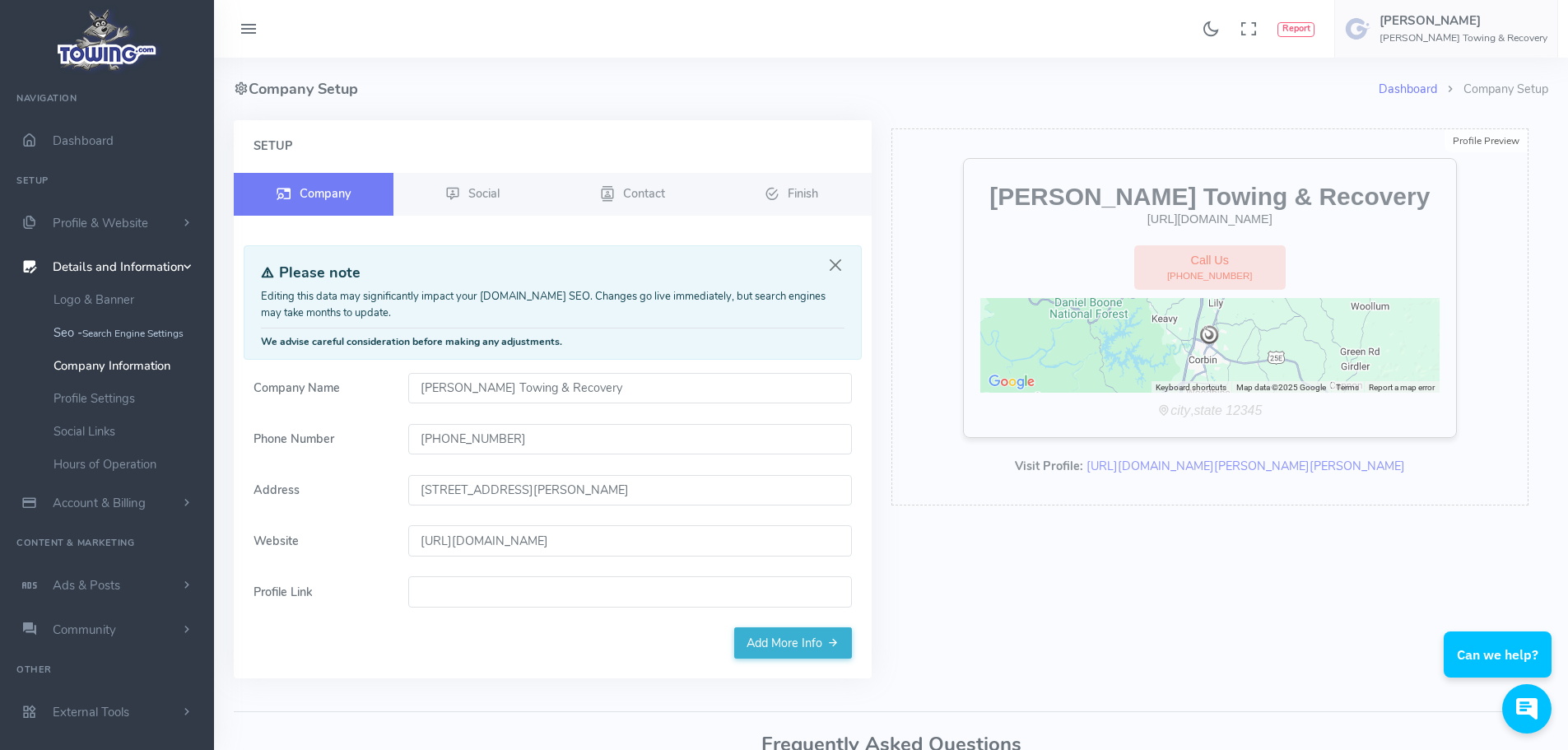
click at [110, 330] on small "Search Engine Settings" at bounding box center [133, 333] width 101 height 13
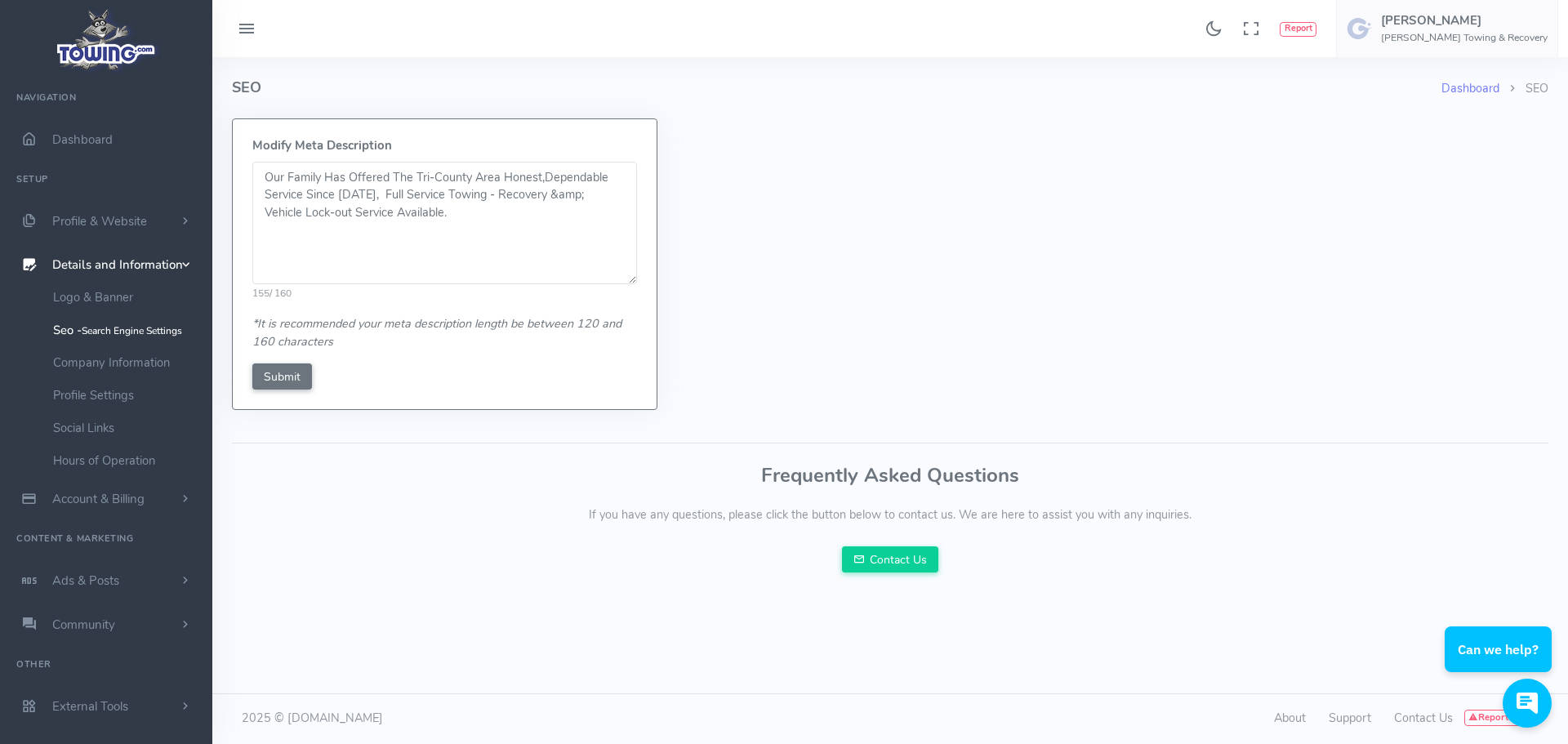
click at [551, 199] on textarea "Our Family Has Offered The Tri-County Area Honest,Dependable Service Since 1933…" at bounding box center [445, 223] width 385 height 122
click at [393, 214] on textarea "Our Family Has Offered The Tri-County Area Honest,Dependable Service Since 1933…" at bounding box center [445, 223] width 385 height 122
type textarea "Our Family Has Offered The Tri-County Area Honest,Dependable Service Since [DAT…"
click at [287, 375] on input "Submit" at bounding box center [282, 377] width 60 height 26
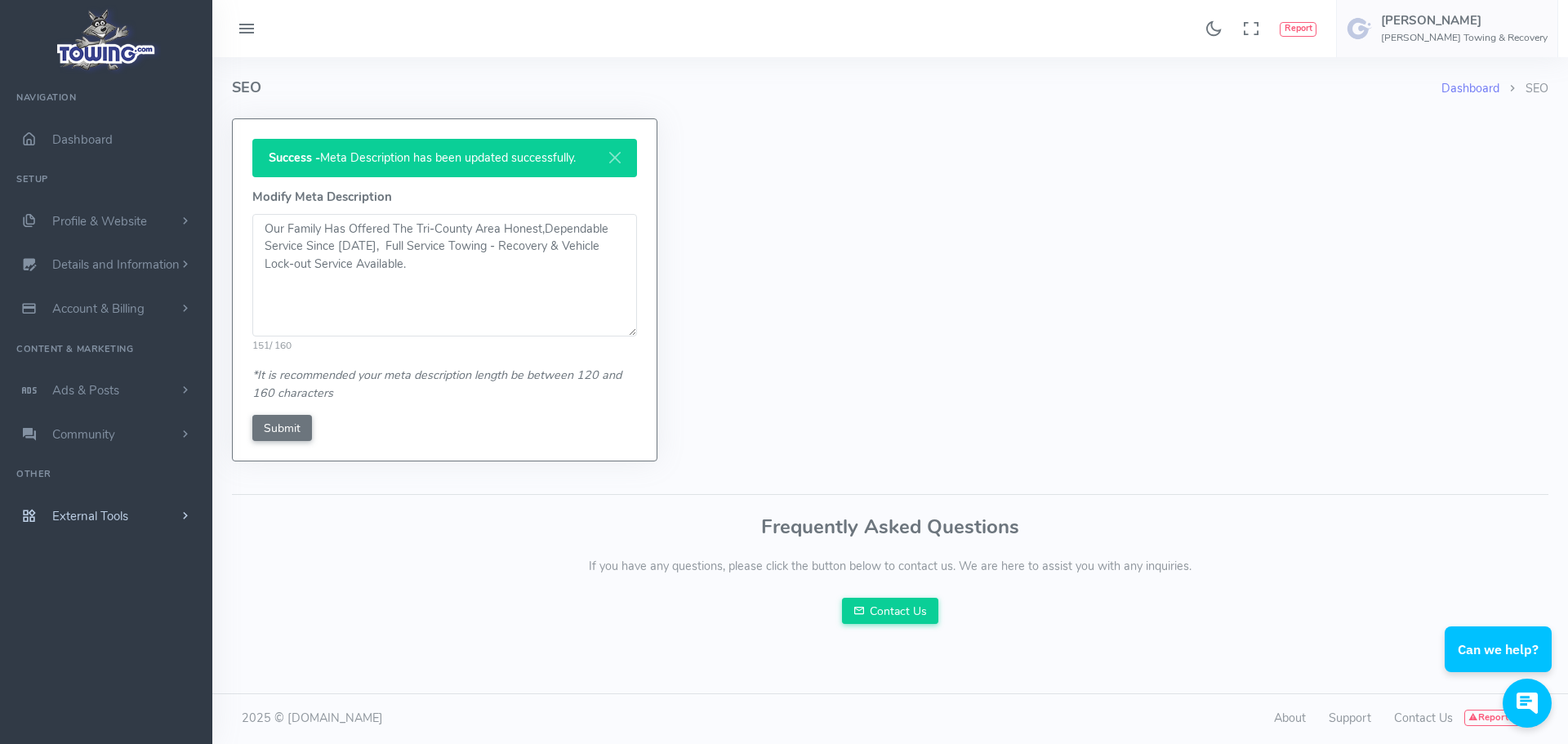
click at [104, 513] on span "External Tools" at bounding box center [90, 516] width 76 height 17
click at [107, 513] on span "External Tools" at bounding box center [90, 516] width 76 height 17
click at [75, 140] on span "Dashboard" at bounding box center [83, 140] width 61 height 17
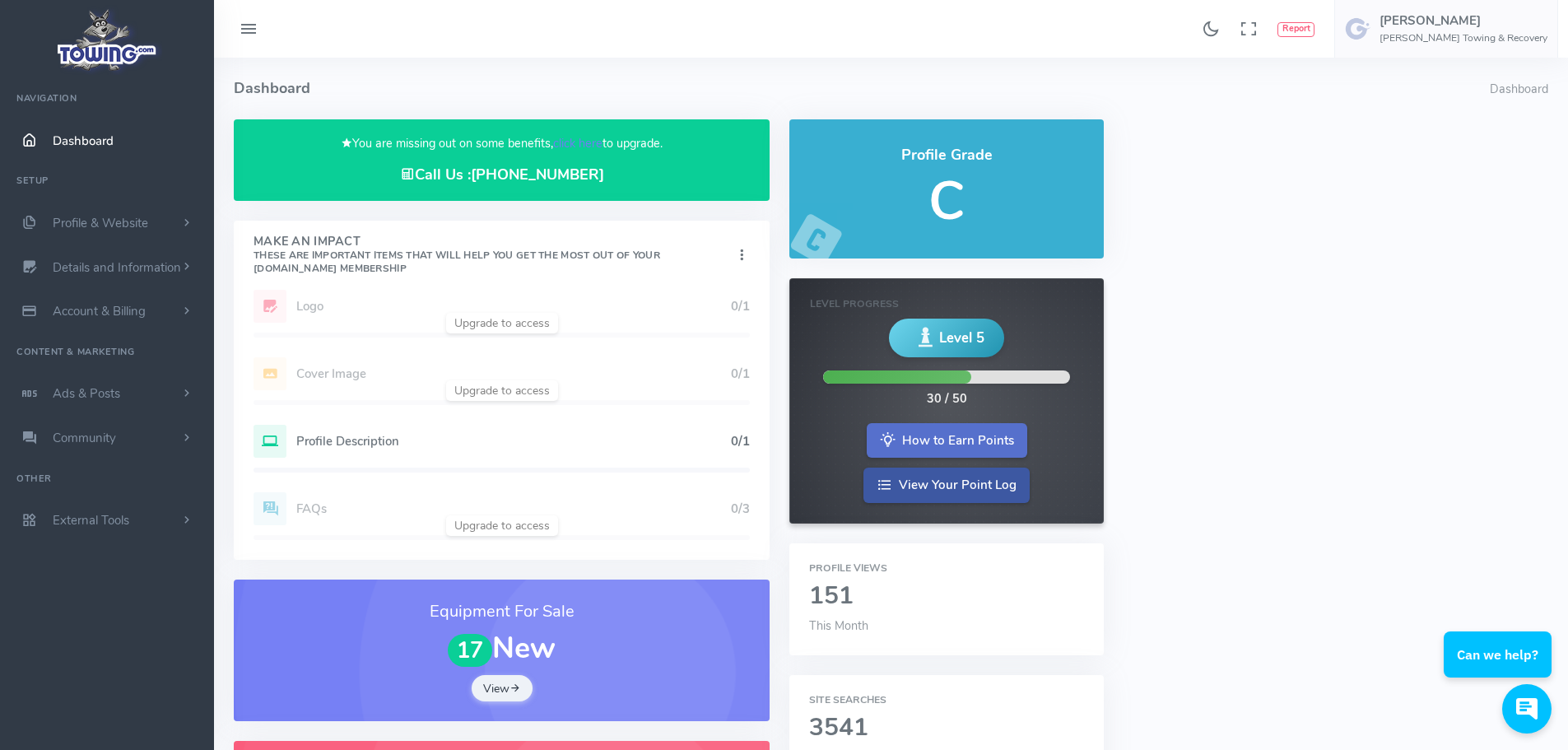
click at [984, 441] on link "How to Earn Points" at bounding box center [947, 441] width 161 height 35
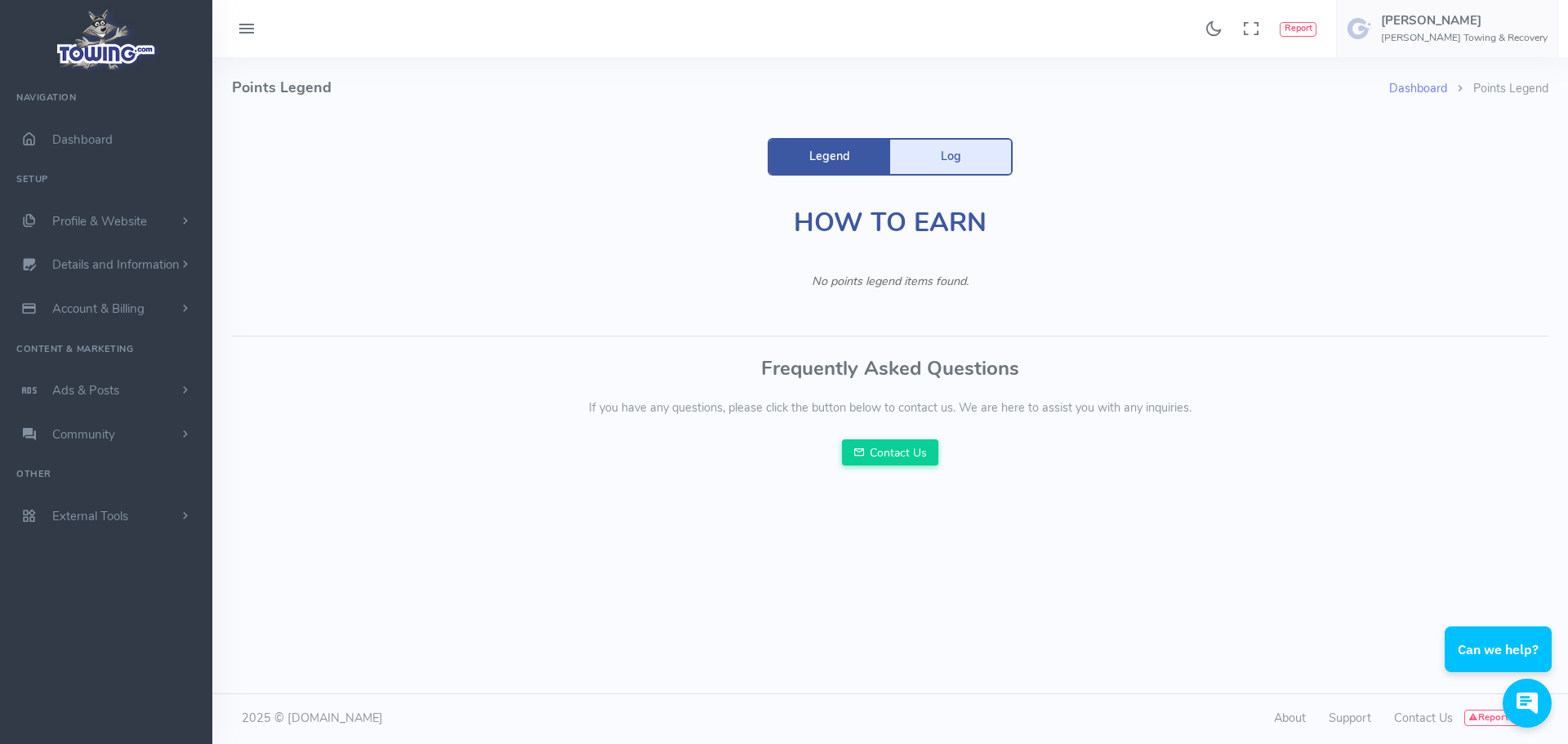
click at [947, 149] on link "Log" at bounding box center [950, 157] width 121 height 34
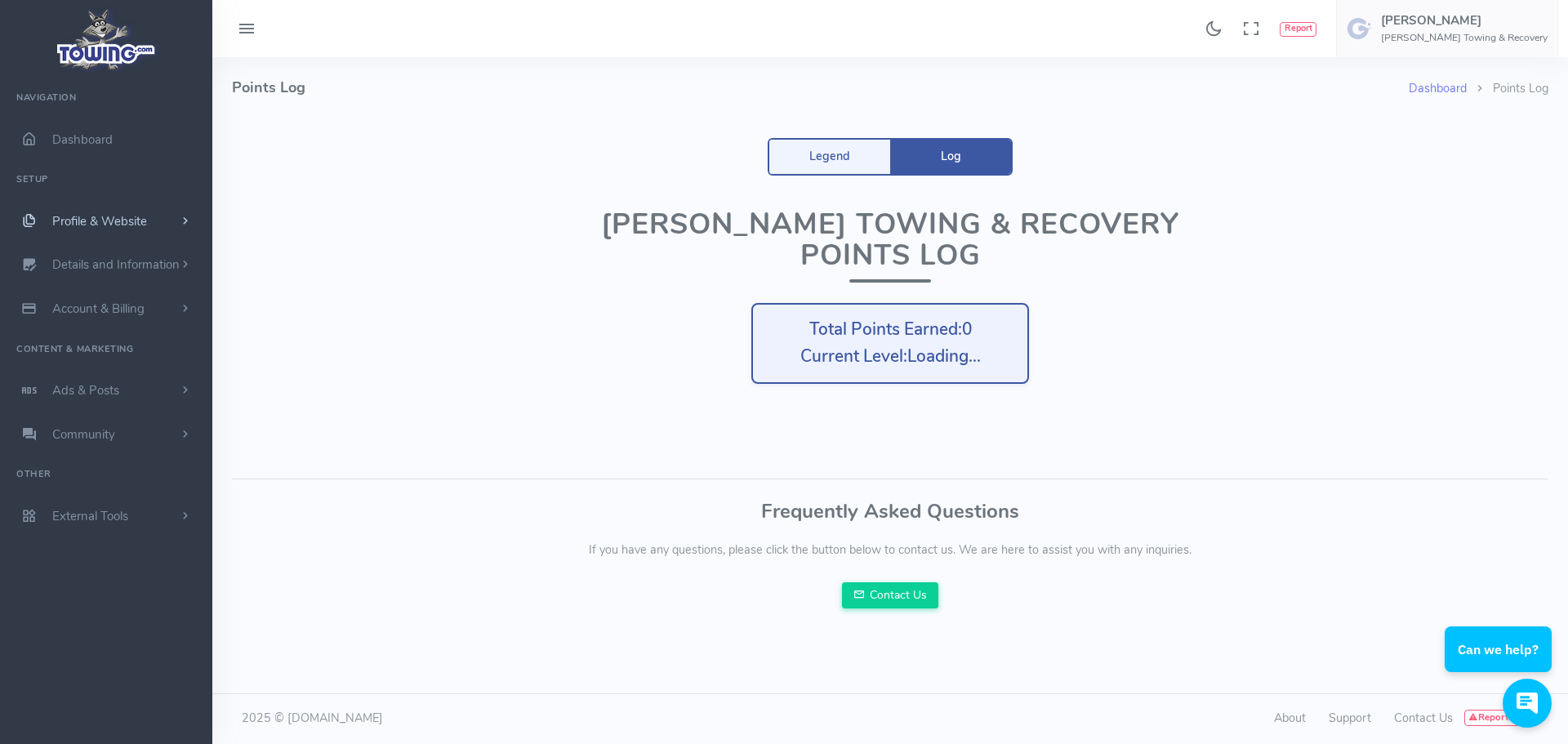
click at [119, 220] on span "Profile & Website" at bounding box center [99, 221] width 95 height 17
click at [134, 226] on span "Profile & Website" at bounding box center [99, 221] width 95 height 17
click at [134, 221] on span "Profile & Website" at bounding box center [99, 221] width 95 height 17
click at [145, 256] on link "Homepage Content" at bounding box center [126, 252] width 171 height 32
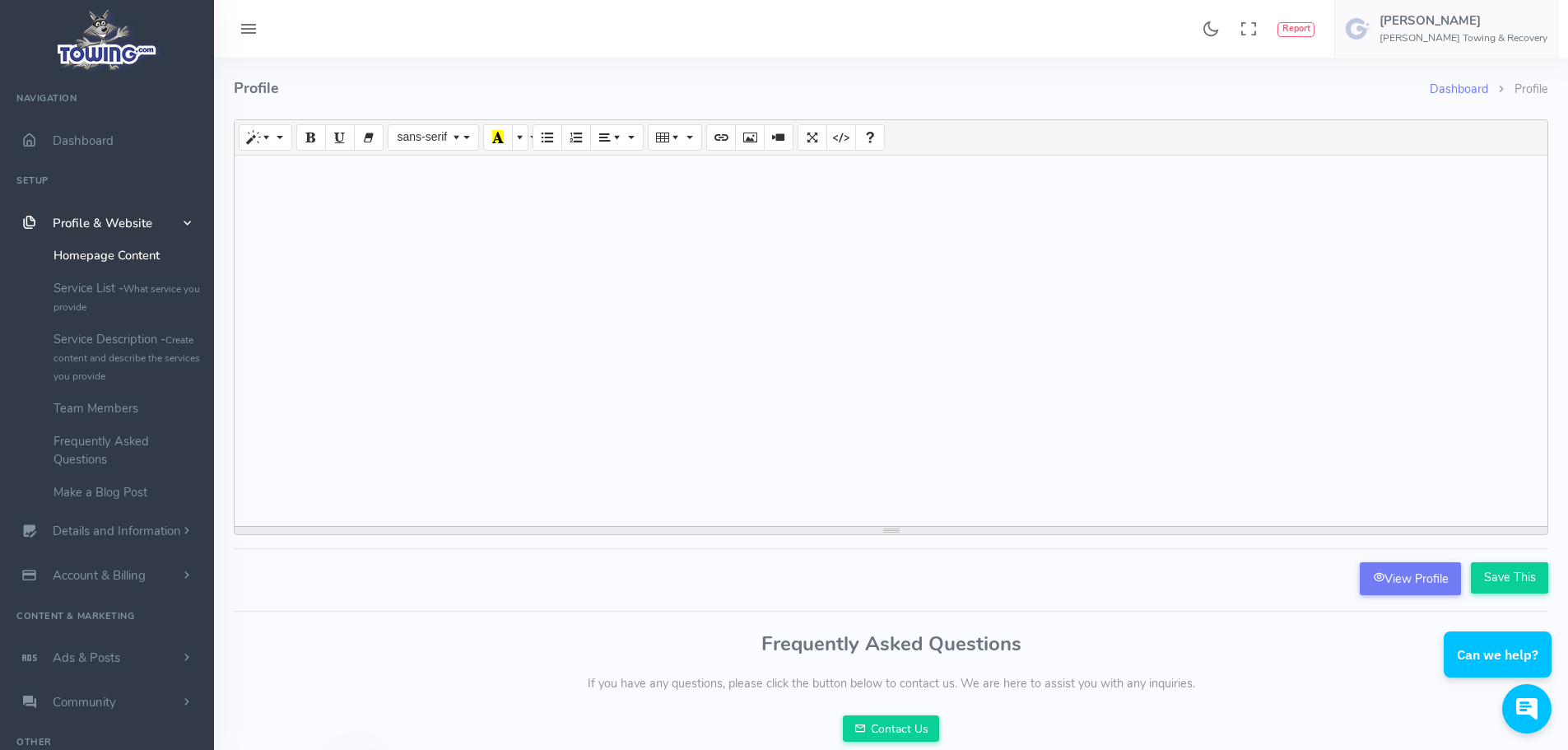
click at [91, 257] on link "Homepage Content" at bounding box center [127, 254] width 173 height 32
click at [103, 149] on span "Dashboard" at bounding box center [84, 141] width 61 height 17
